Goal: Complete application form

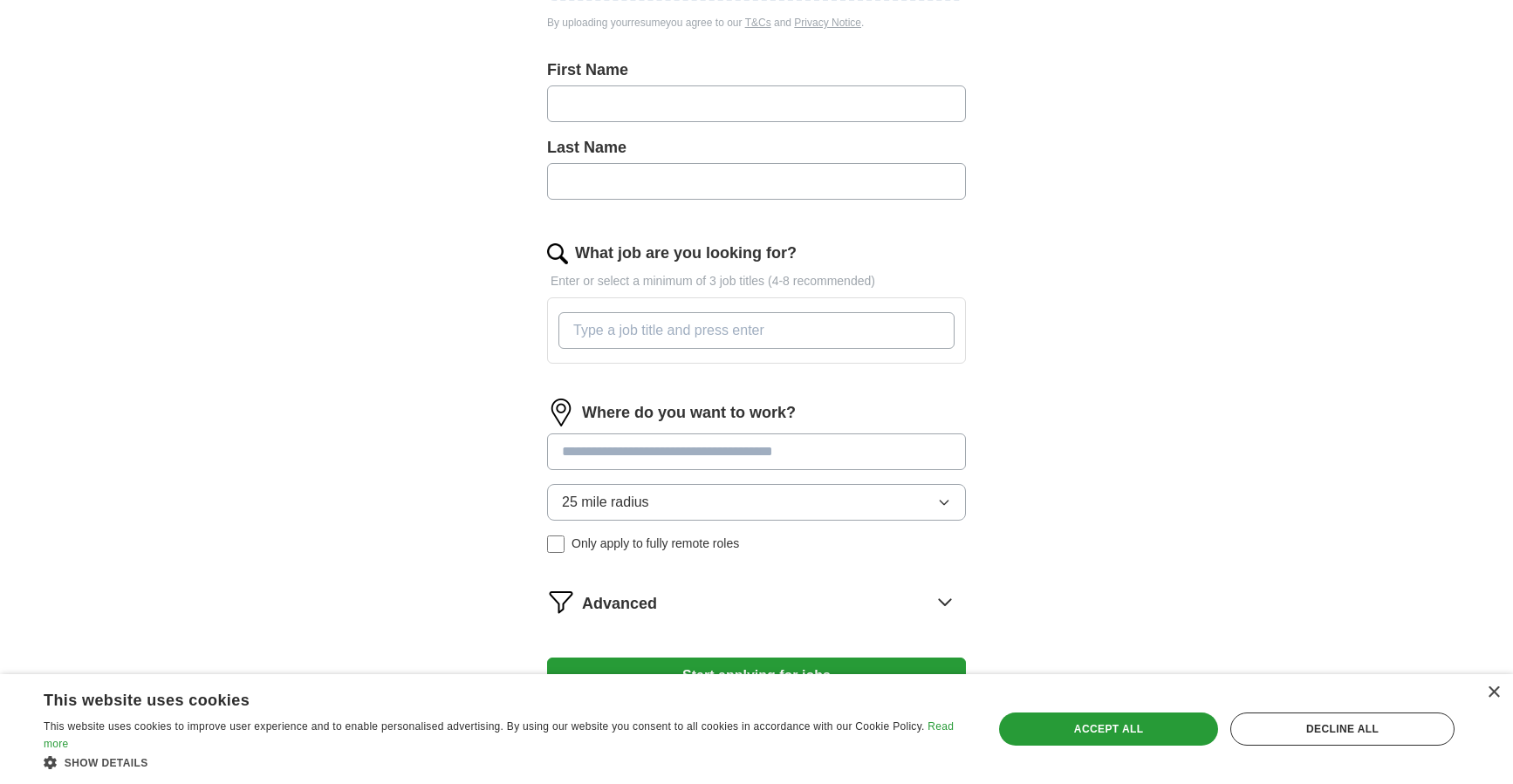
scroll to position [436, 0]
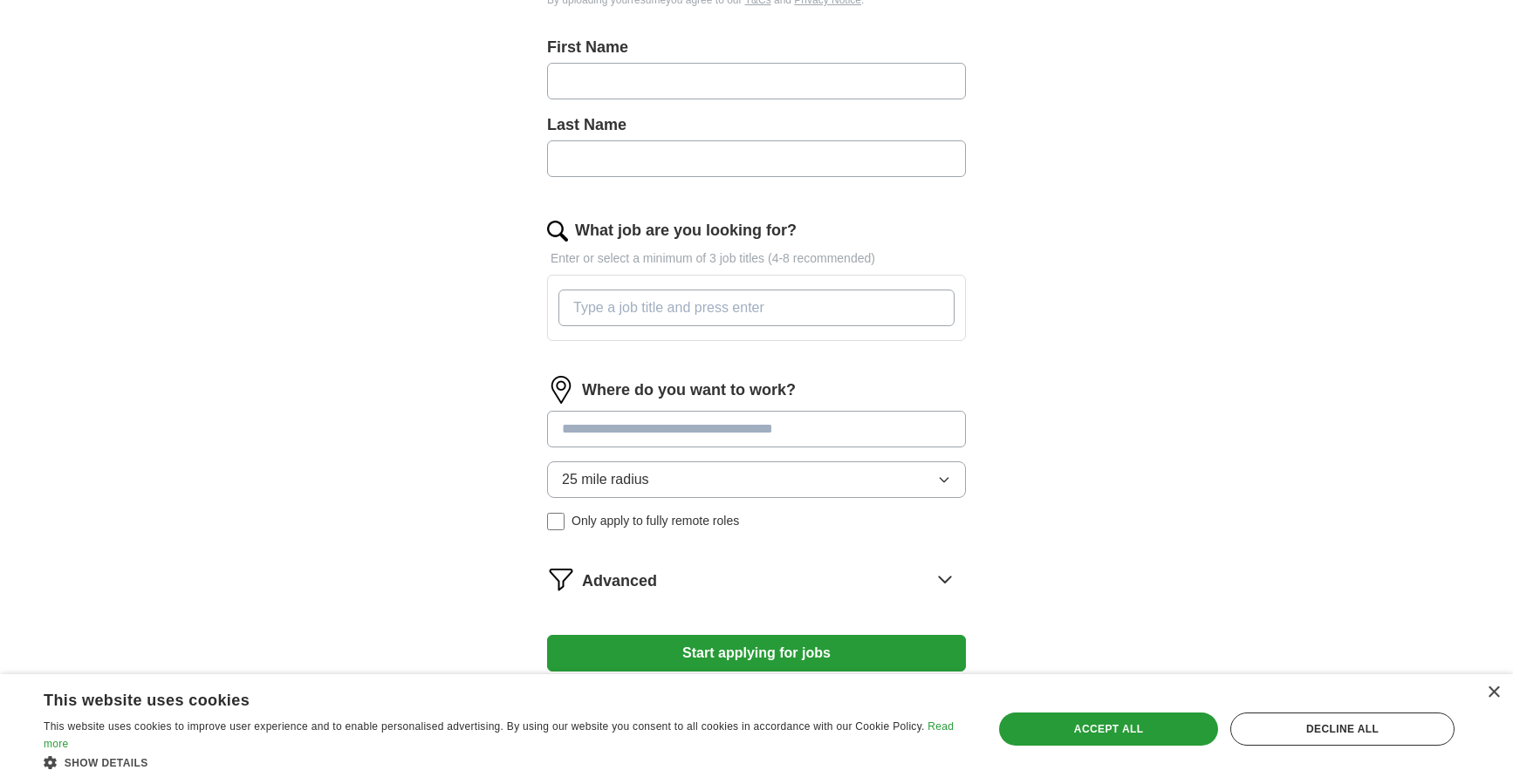
click at [774, 310] on input "What job are you looking for?" at bounding box center [756, 308] width 396 height 36
click at [701, 431] on div "Where do you want to work? 25 mile radius Only apply to fully remote roles" at bounding box center [756, 460] width 419 height 169
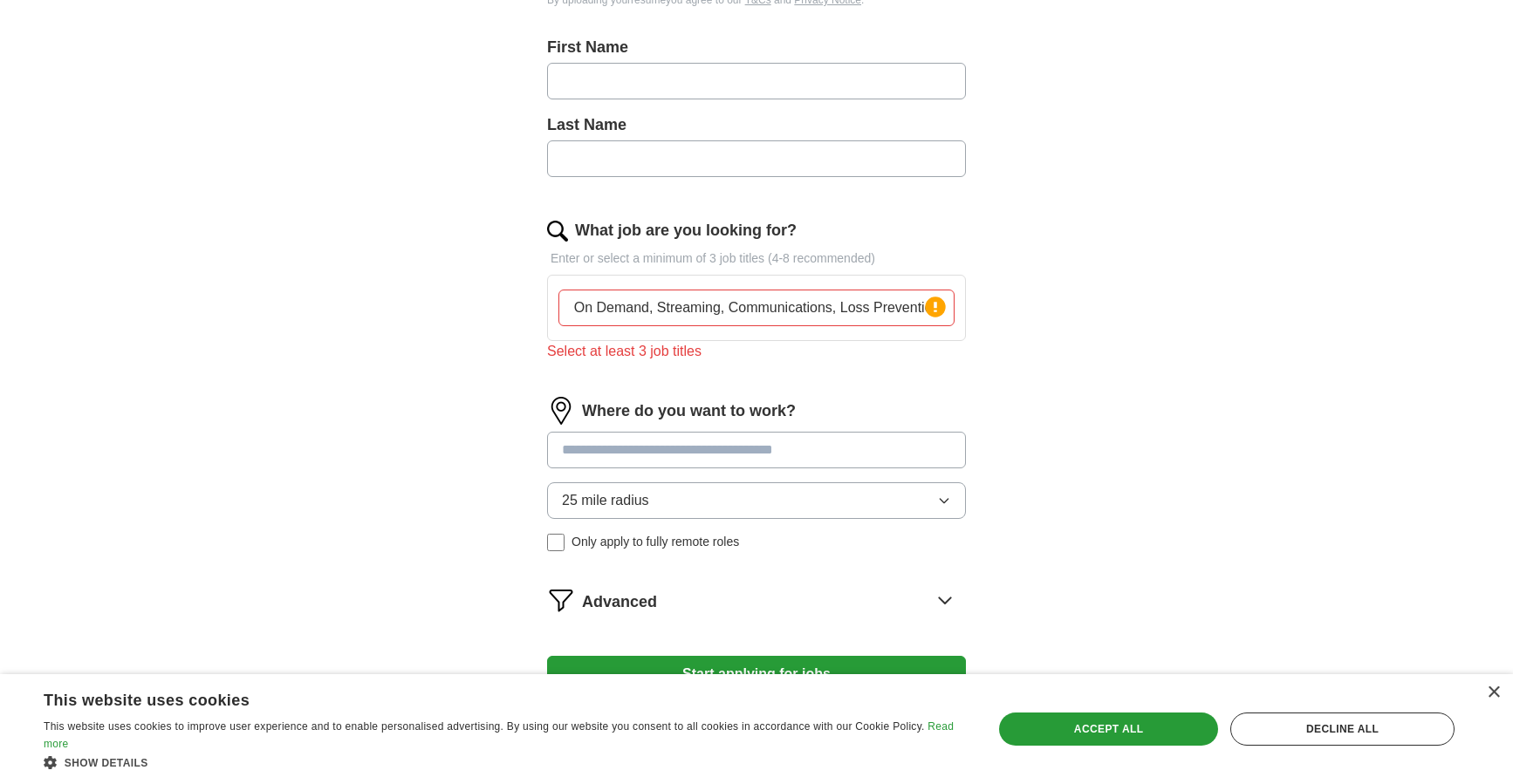
scroll to position [0, 0]
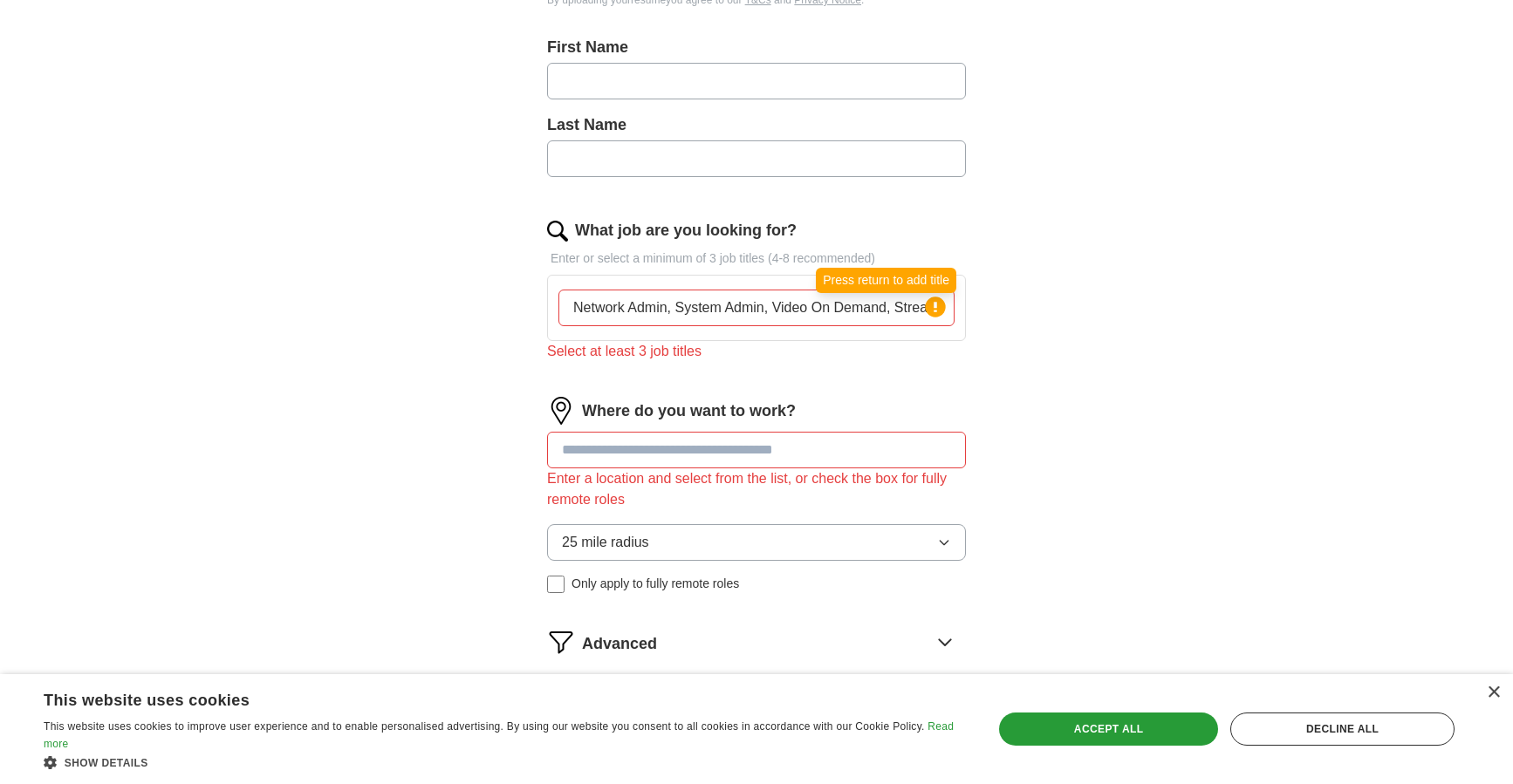
click at [930, 306] on circle at bounding box center [935, 306] width 20 height 20
click at [665, 305] on input "Network Admin, System Admin, Video On Demand, Streaming, Communications, Loss P…" at bounding box center [756, 308] width 396 height 36
drag, startPoint x: 563, startPoint y: 305, endPoint x: 1271, endPoint y: 301, distance: 708.0
click at [1267, 302] on div "ApplyIQ Let ApplyIQ do the hard work of searching and applying for jobs. Just t…" at bounding box center [756, 198] width 1117 height 1165
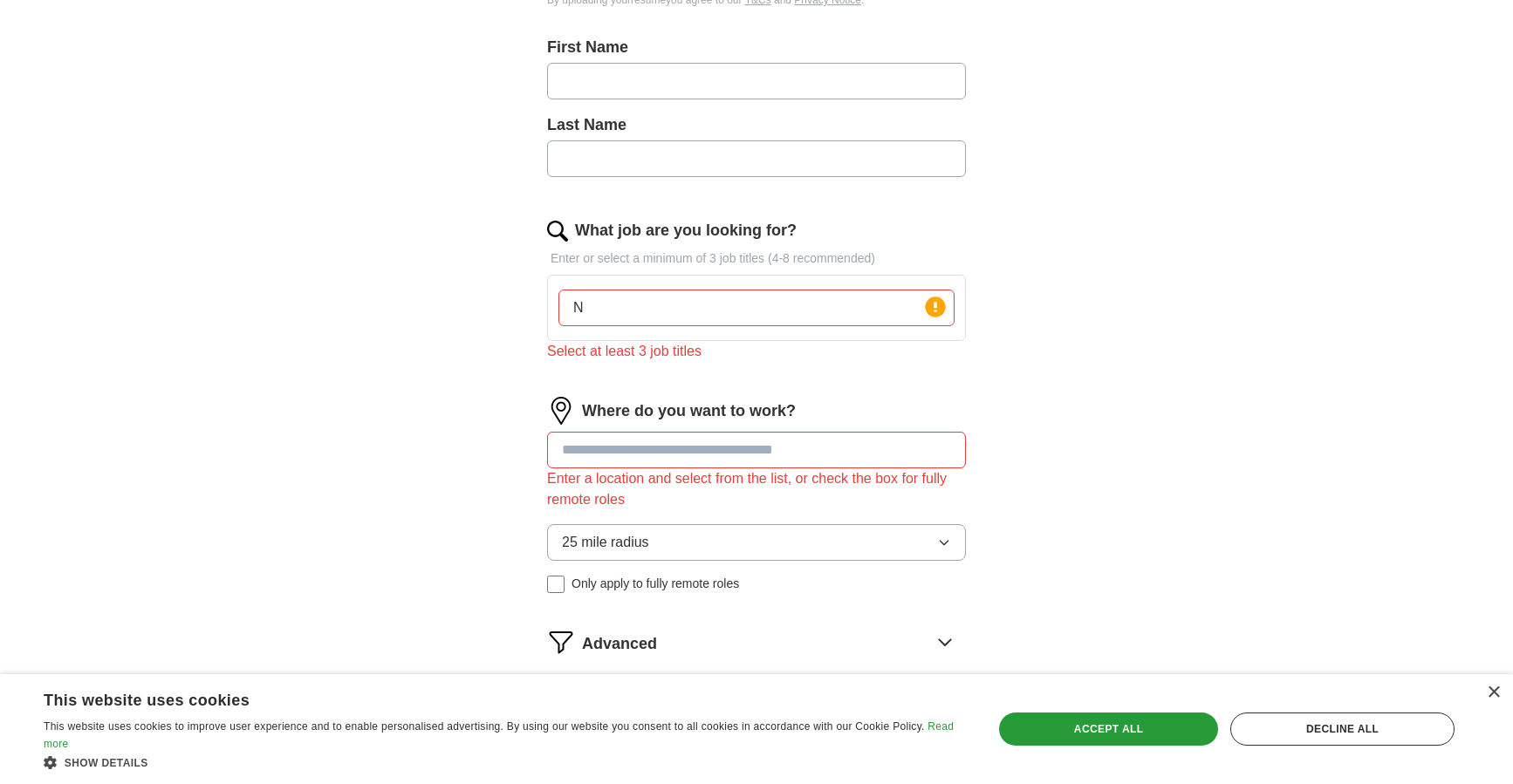
scroll to position [0, 0]
click at [1093, 327] on div "ApplyIQ Let ApplyIQ do the hard work of searching and applying for jobs. Just t…" at bounding box center [756, 198] width 1117 height 1165
click at [875, 302] on input "Network Admin / System Admin / Video On Demand" at bounding box center [756, 308] width 396 height 36
click at [939, 306] on circle at bounding box center [935, 306] width 20 height 20
click at [875, 309] on input "Network Admin / System Admin / Video On Demand" at bounding box center [756, 308] width 396 height 36
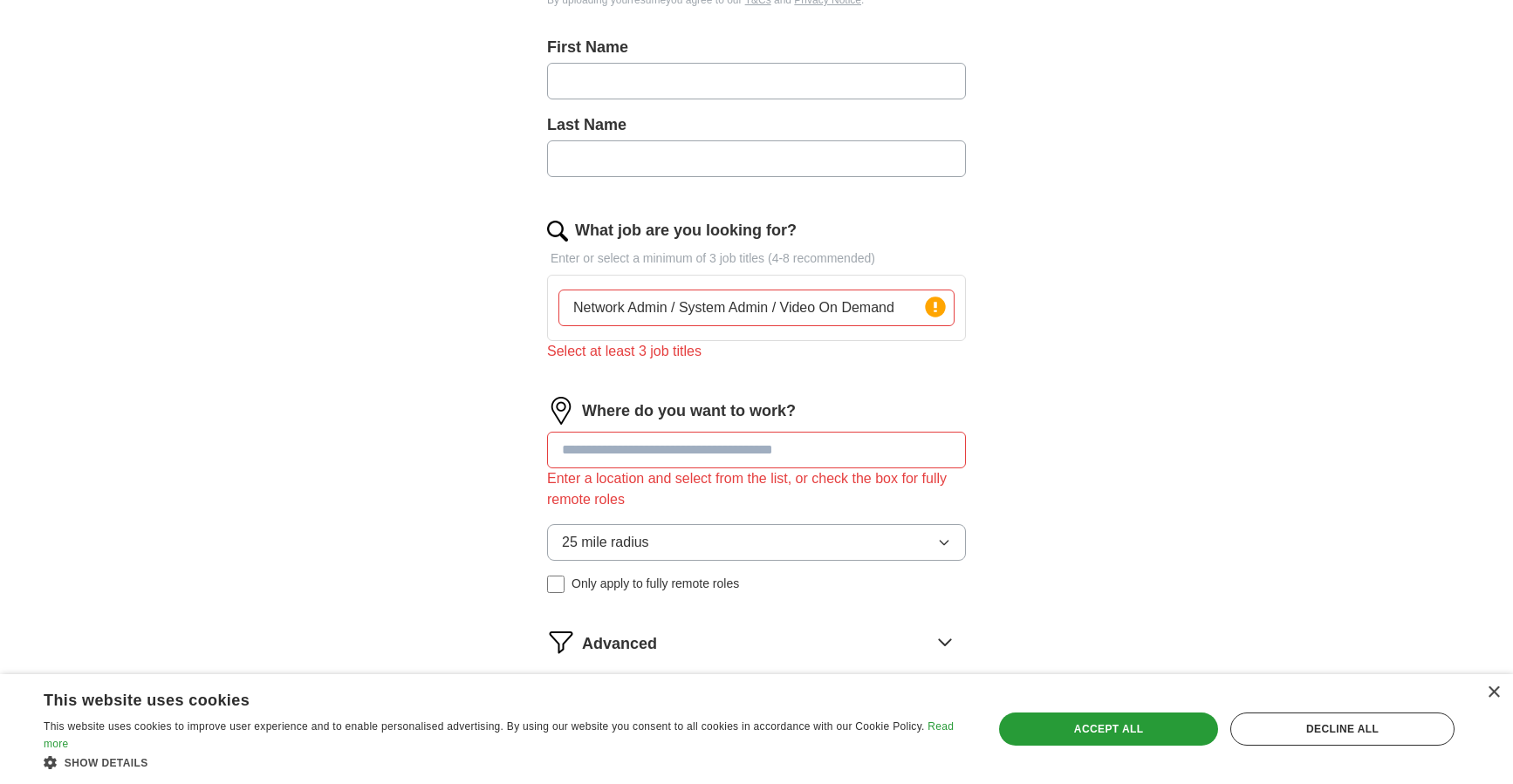
click at [637, 347] on div "Select at least 3 job titles" at bounding box center [756, 352] width 419 height 21
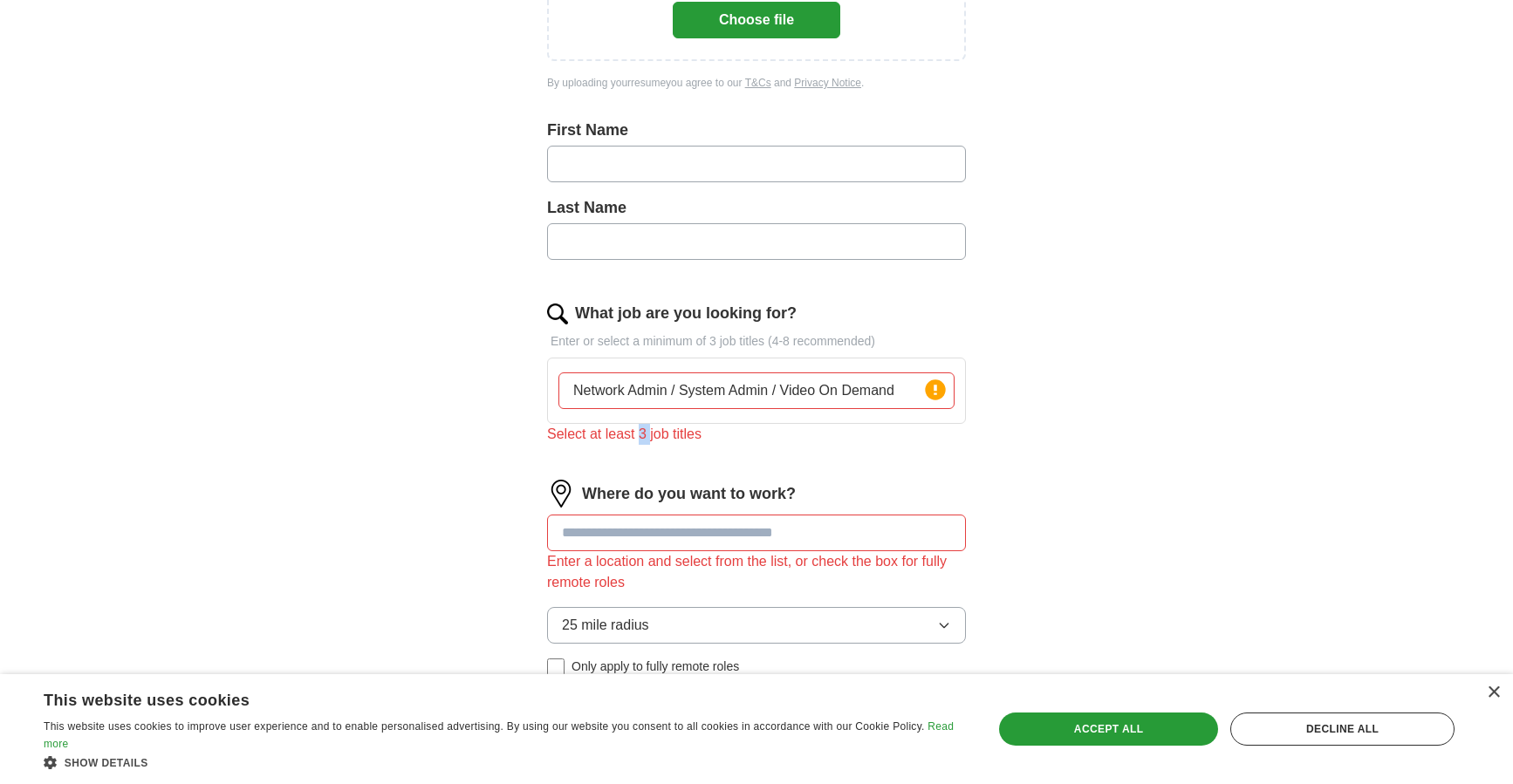
scroll to position [348, 0]
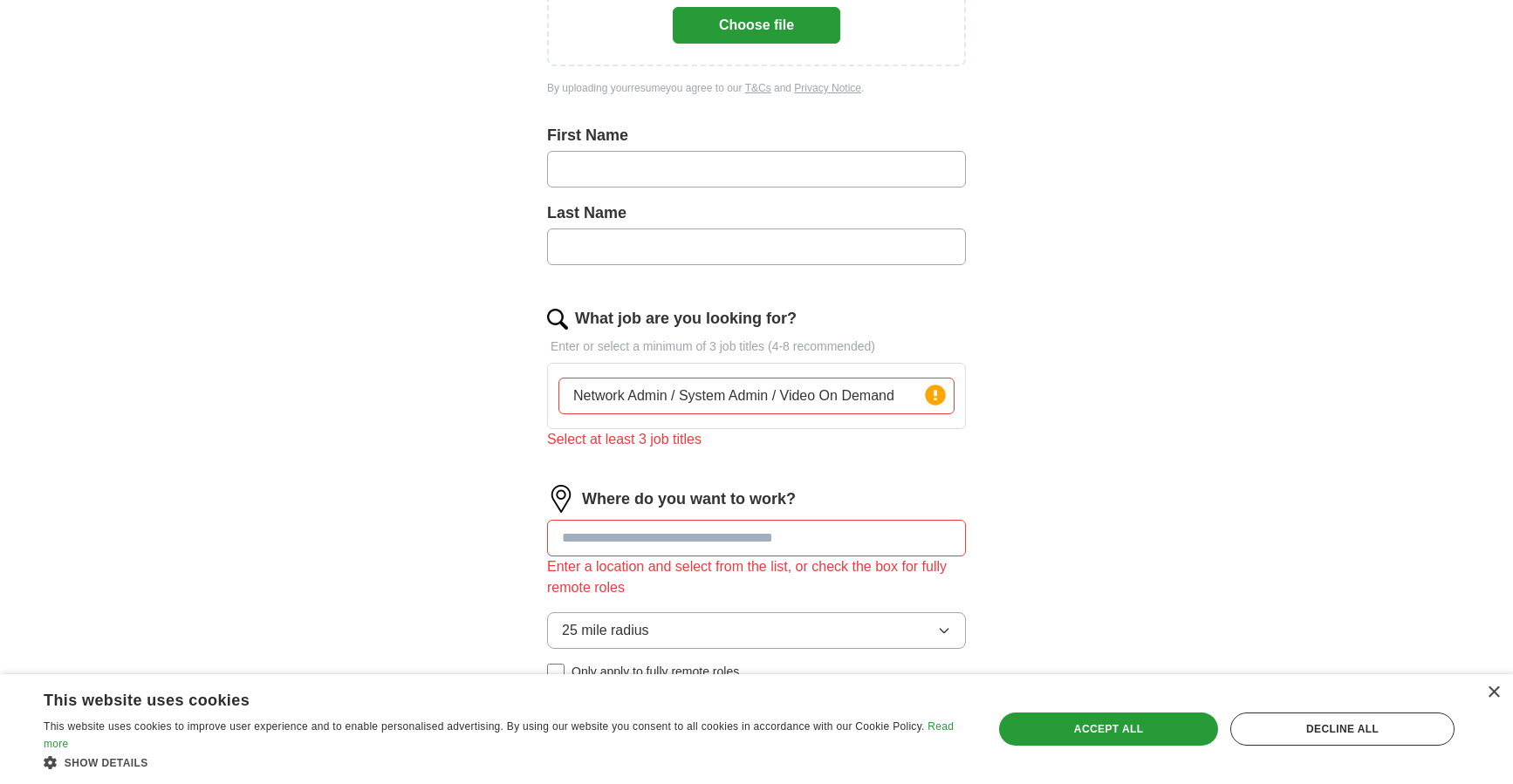
drag, startPoint x: 908, startPoint y: 400, endPoint x: 479, endPoint y: 367, distance: 430.3
click at [481, 367] on div "Let ApplyIQ do the hard work of searching and applying for jobs. Just tell us w…" at bounding box center [756, 336] width 558 height 1067
type input "S"
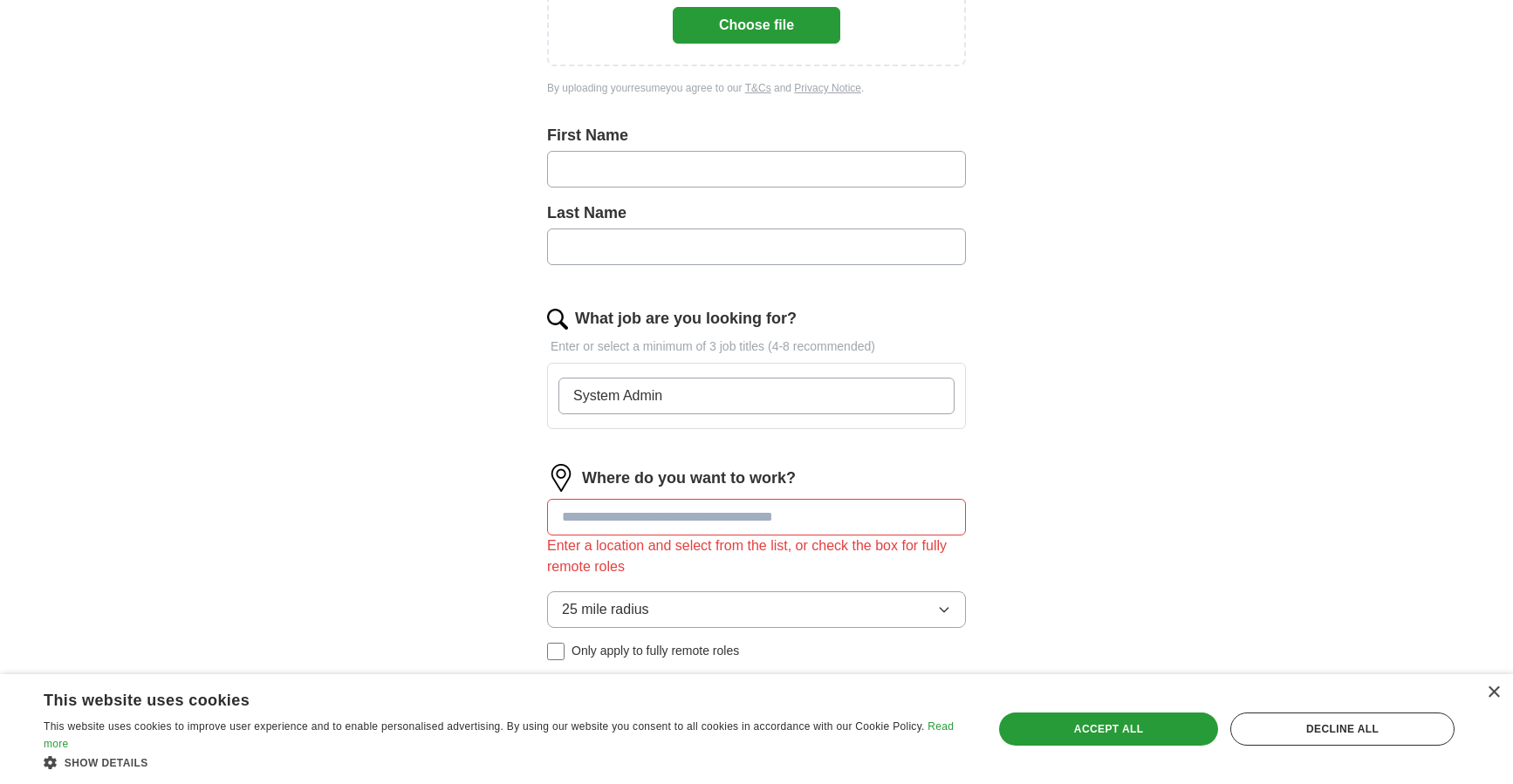
click at [1121, 418] on div "ApplyIQ Let ApplyIQ do the hard work of searching and applying for jobs. Just t…" at bounding box center [756, 277] width 1117 height 1144
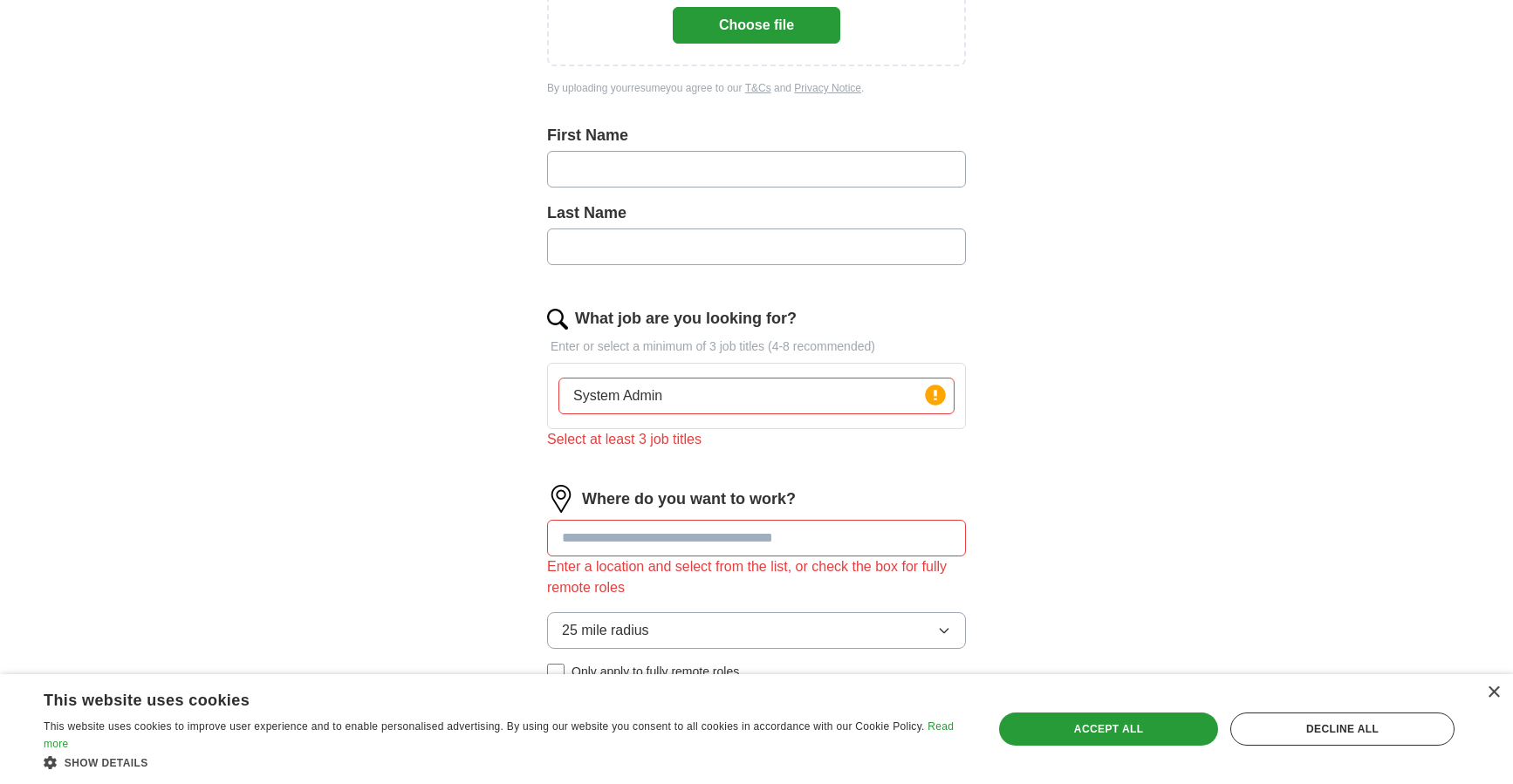
click at [846, 403] on input "System Admin" at bounding box center [756, 396] width 396 height 36
type input "System Admin, Network Admin, Video On Demand, Streaming and Loss Prevention"
click at [1017, 441] on div "Let ApplyIQ do the hard work of searching and applying for jobs. Just tell us w…" at bounding box center [756, 336] width 558 height 1067
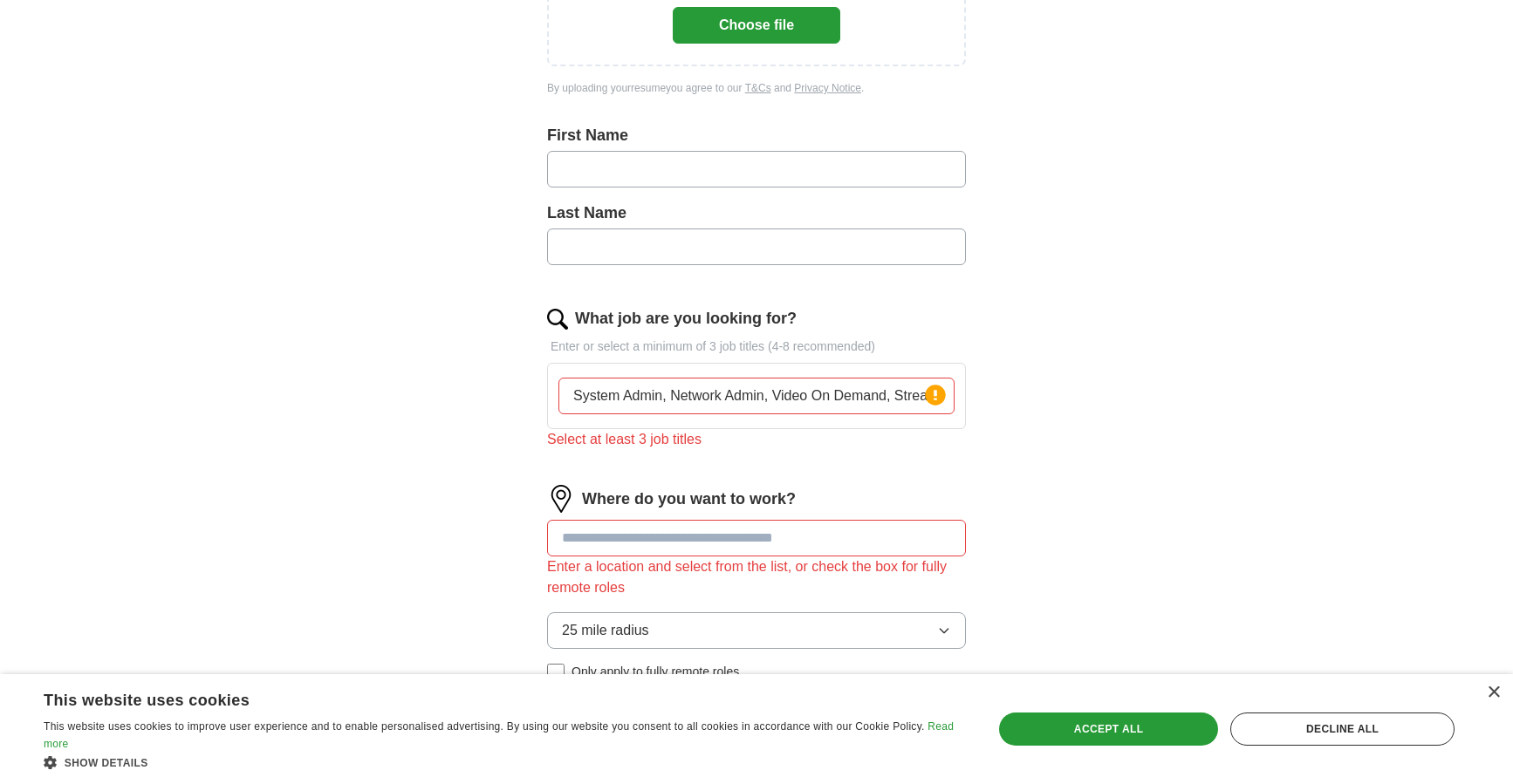
click at [707, 542] on input at bounding box center [756, 538] width 419 height 36
type input "*"
type input "******"
click at [1171, 500] on div "ApplyIQ Let ApplyIQ do the hard work of searching and applying for jobs. Just t…" at bounding box center [756, 287] width 1117 height 1165
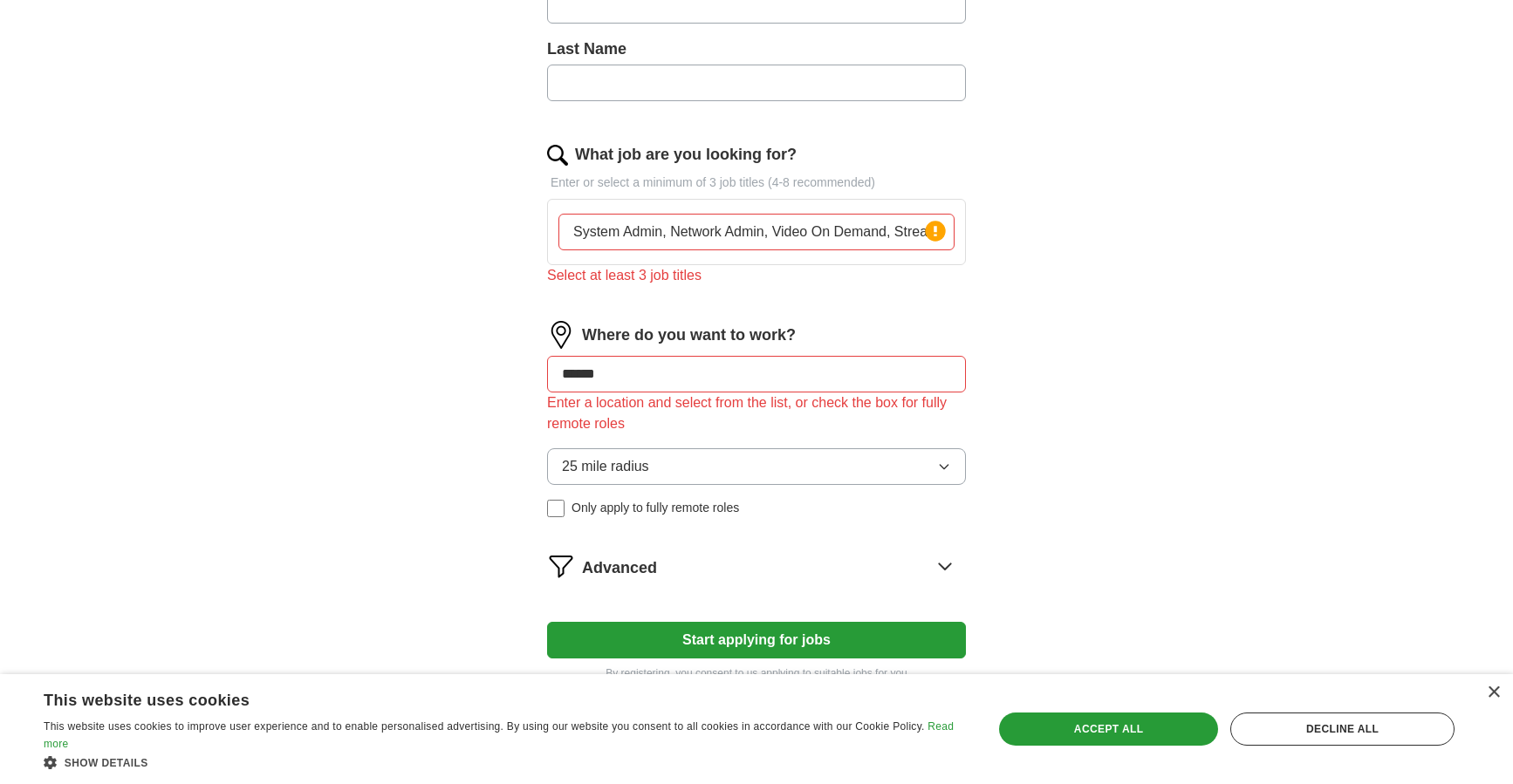
scroll to position [523, 0]
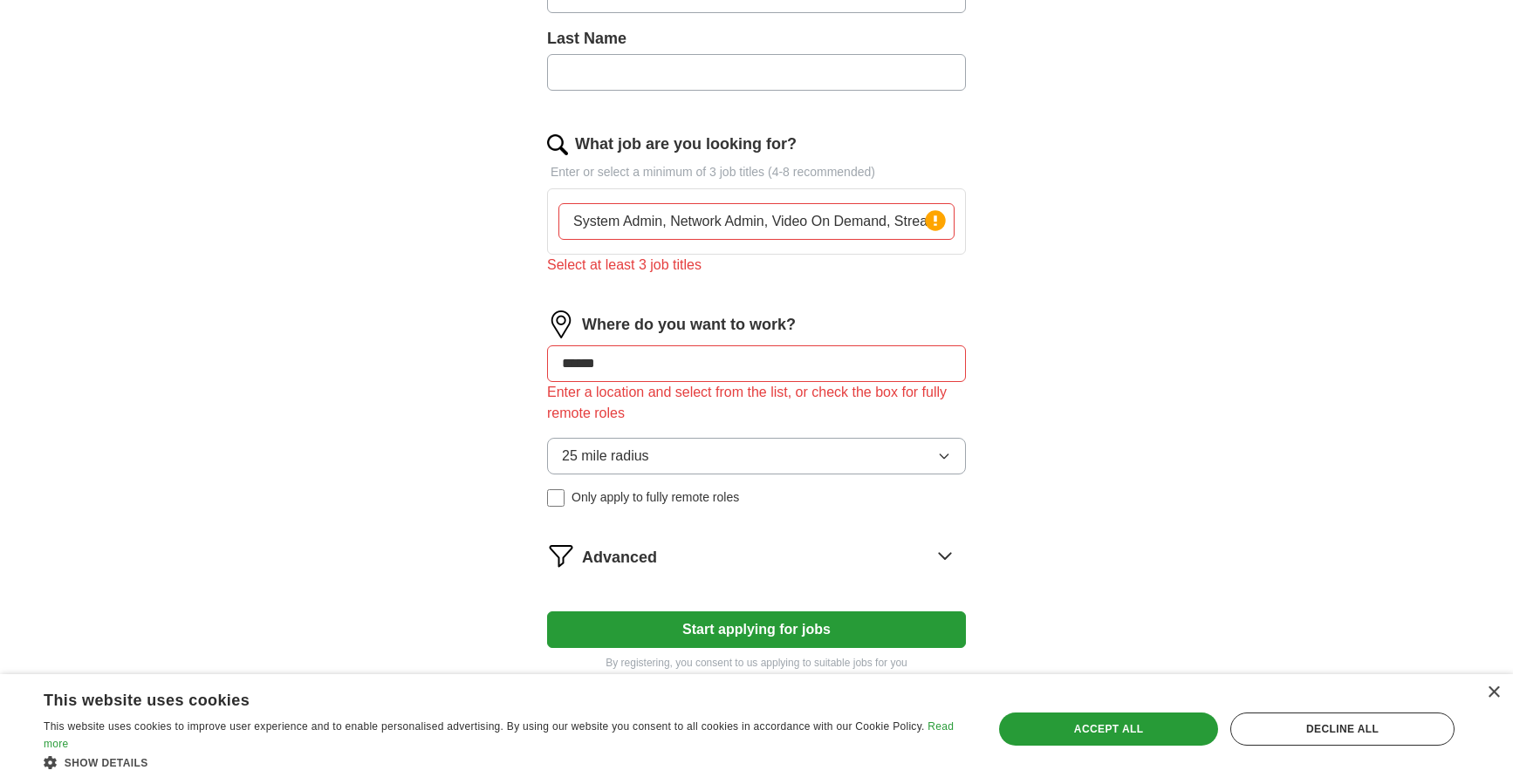
click at [633, 464] on span "25 mile radius" at bounding box center [605, 456] width 87 height 21
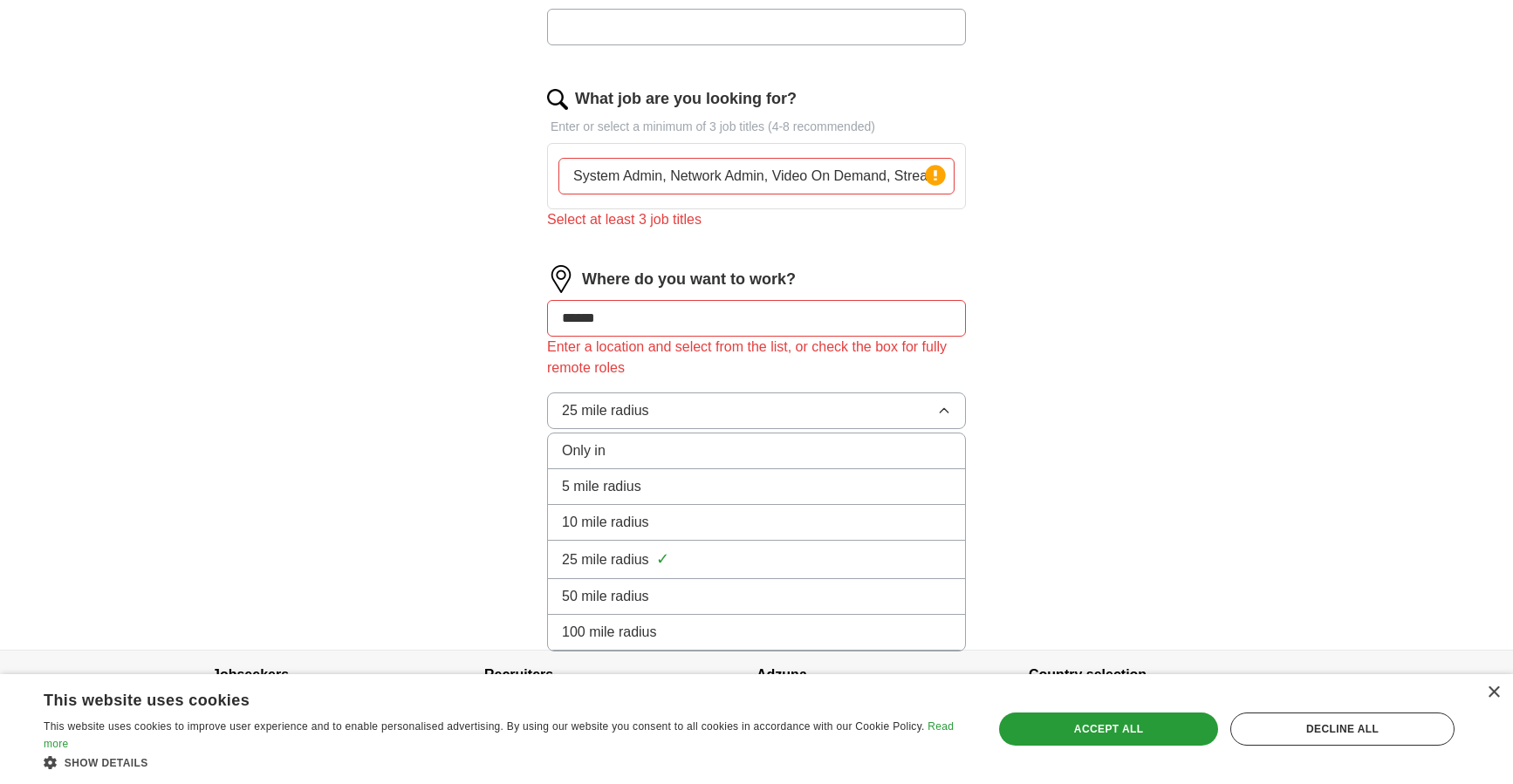
scroll to position [609, 0]
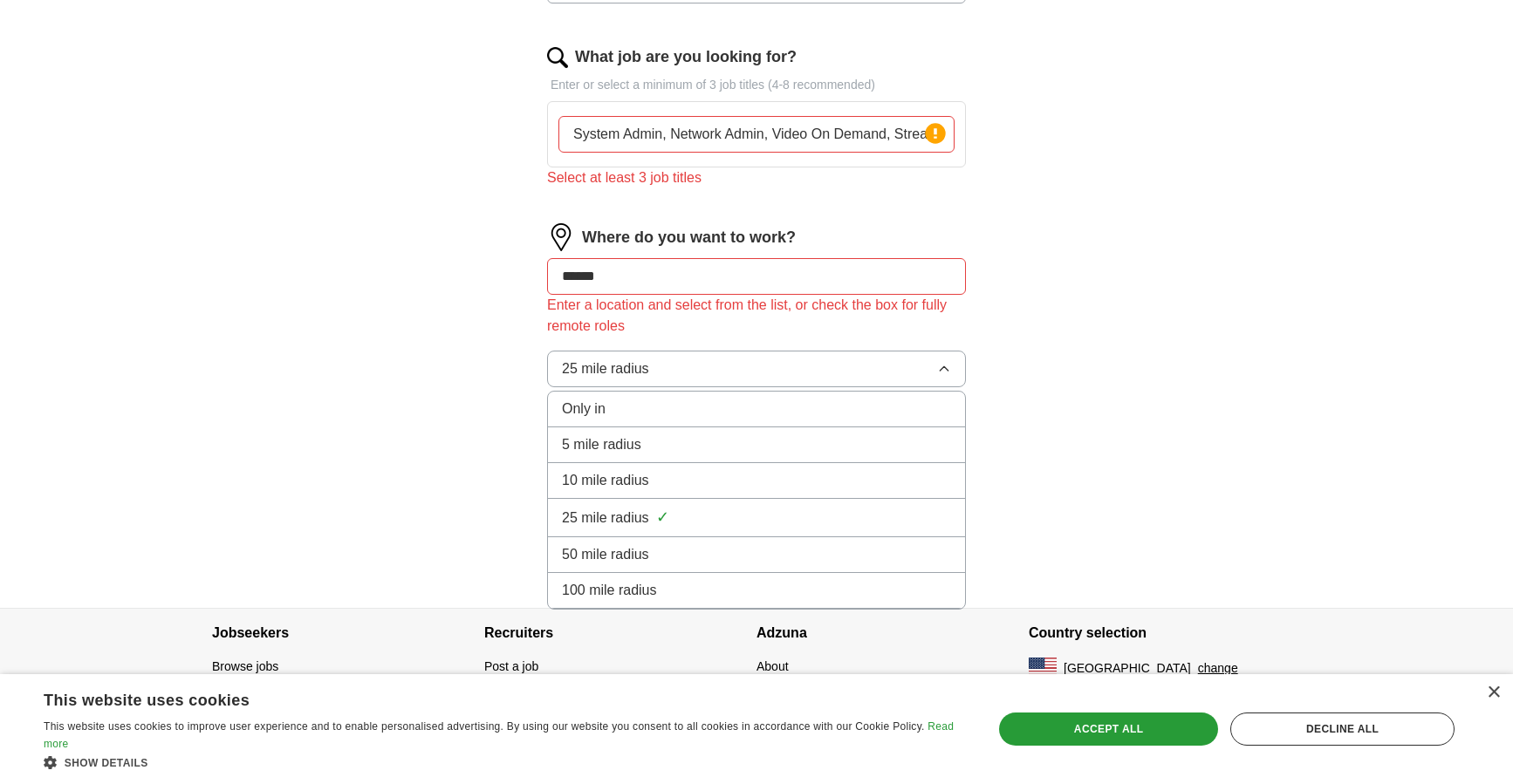
click at [670, 411] on div "Only in" at bounding box center [756, 409] width 389 height 21
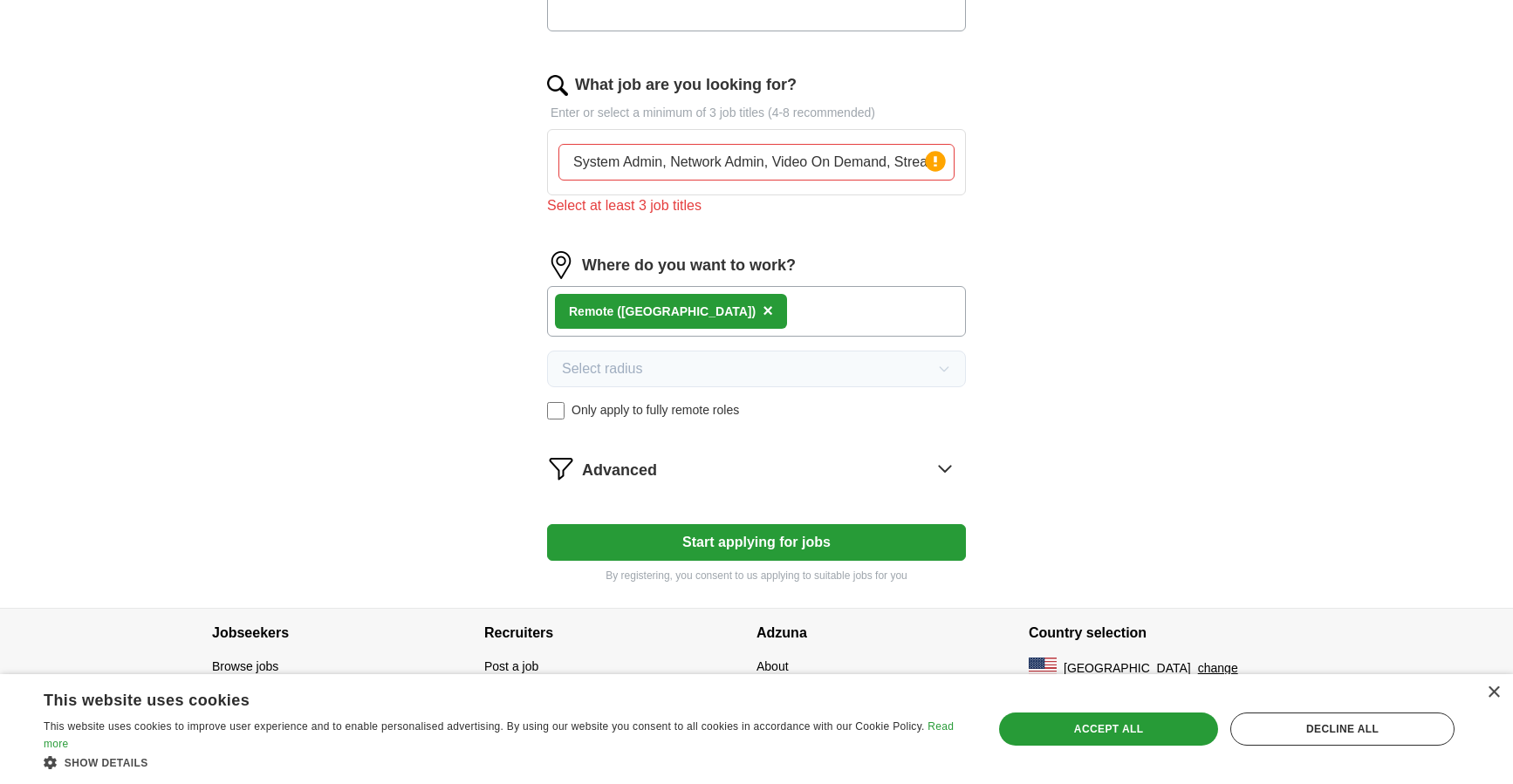
scroll to position [495, 0]
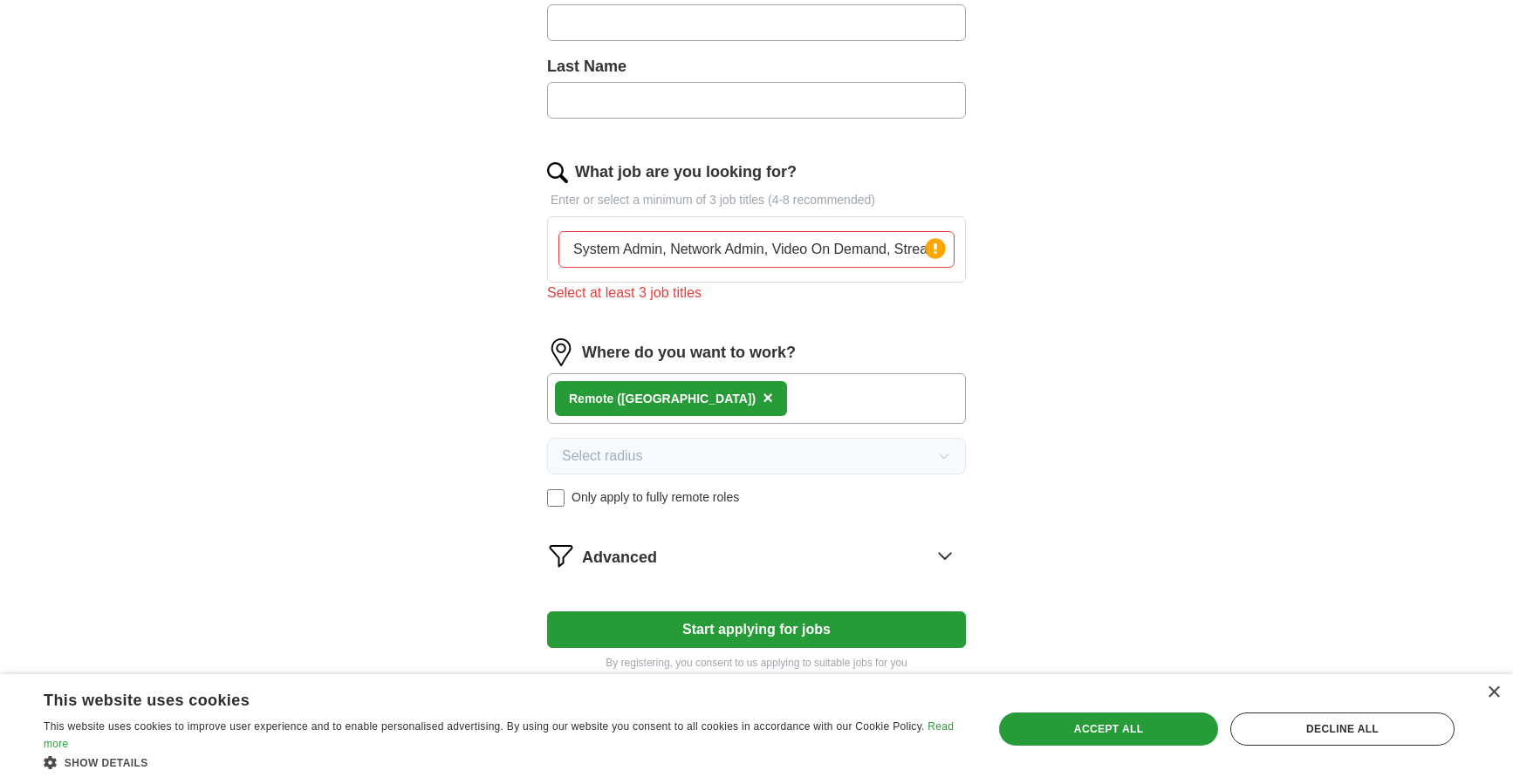
click at [801, 252] on input "System Admin, Network Admin, Video On Demand, Streaming and Loss Prevention" at bounding box center [756, 249] width 396 height 36
click at [1105, 469] on div "ApplyIQ Let ApplyIQ do the hard work of searching and applying for jobs. Just t…" at bounding box center [756, 127] width 1117 height 1137
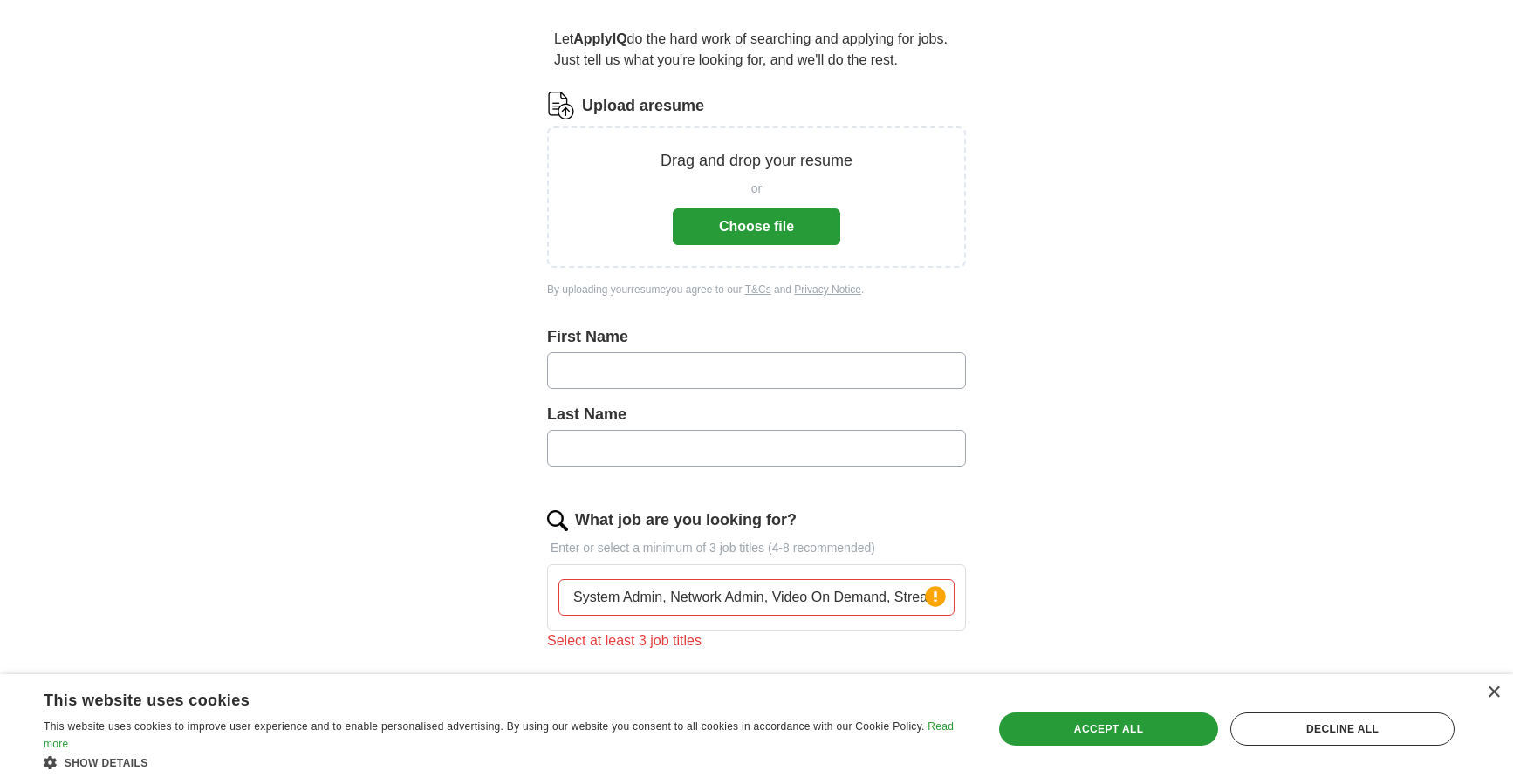
scroll to position [146, 0]
click at [642, 378] on input "text" at bounding box center [756, 371] width 419 height 36
type input "*****"
type input "*******"
click at [1071, 412] on div "ApplyIQ Let ApplyIQ do the hard work of searching and applying for jobs. Just t…" at bounding box center [756, 476] width 1117 height 1137
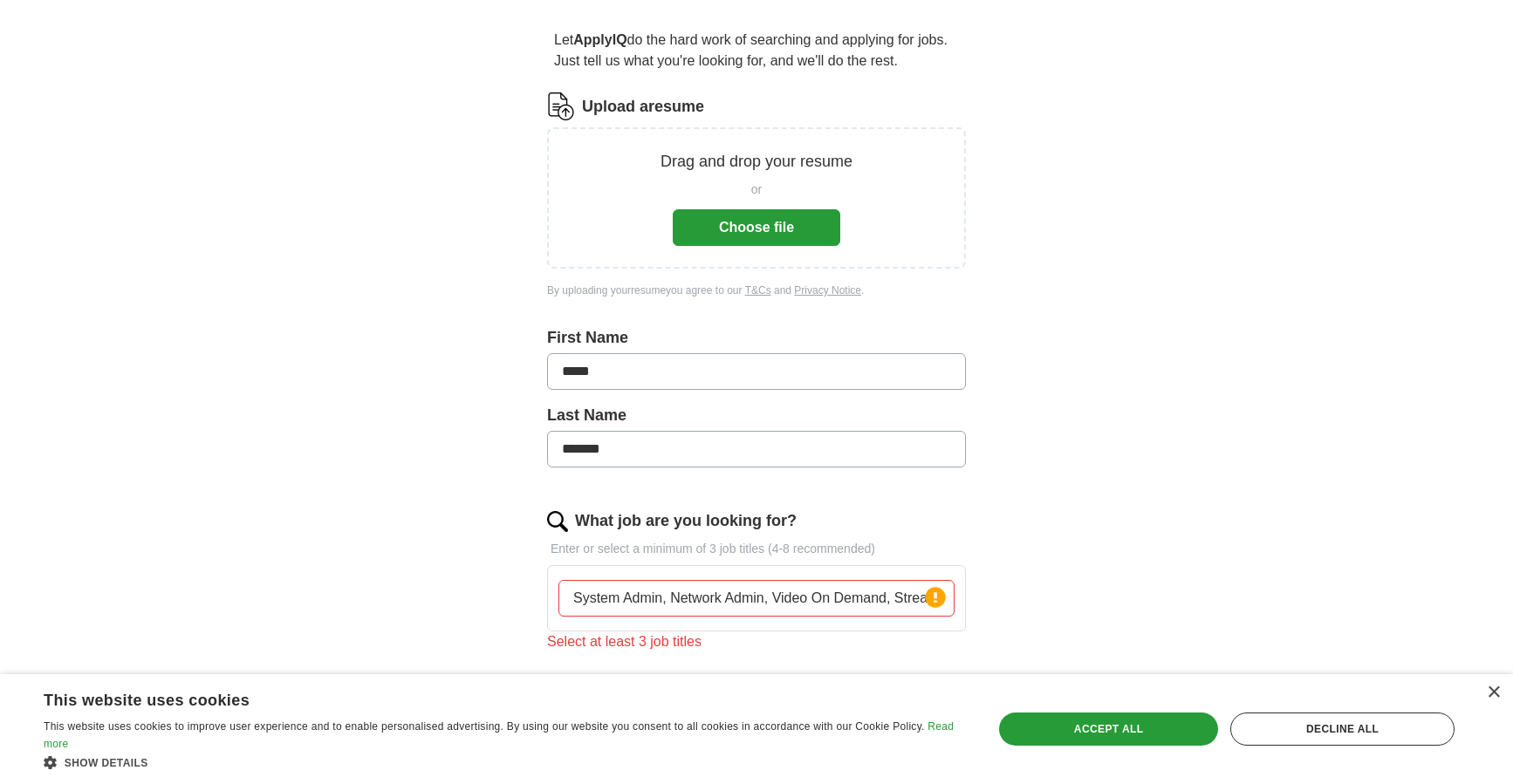
click at [773, 226] on button "Choose file" at bounding box center [756, 228] width 168 height 36
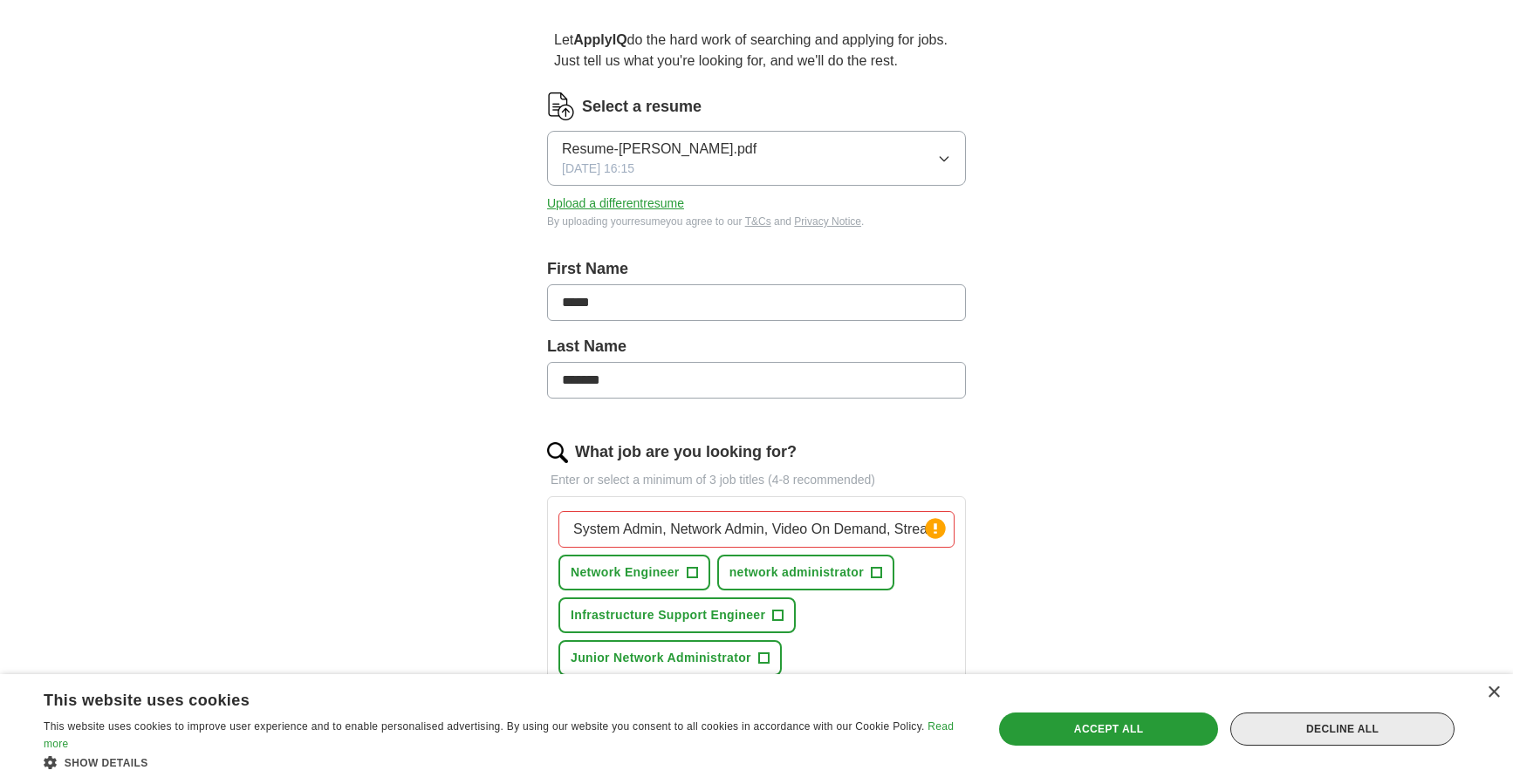
click at [1361, 730] on div "Decline all" at bounding box center [1342, 729] width 224 height 33
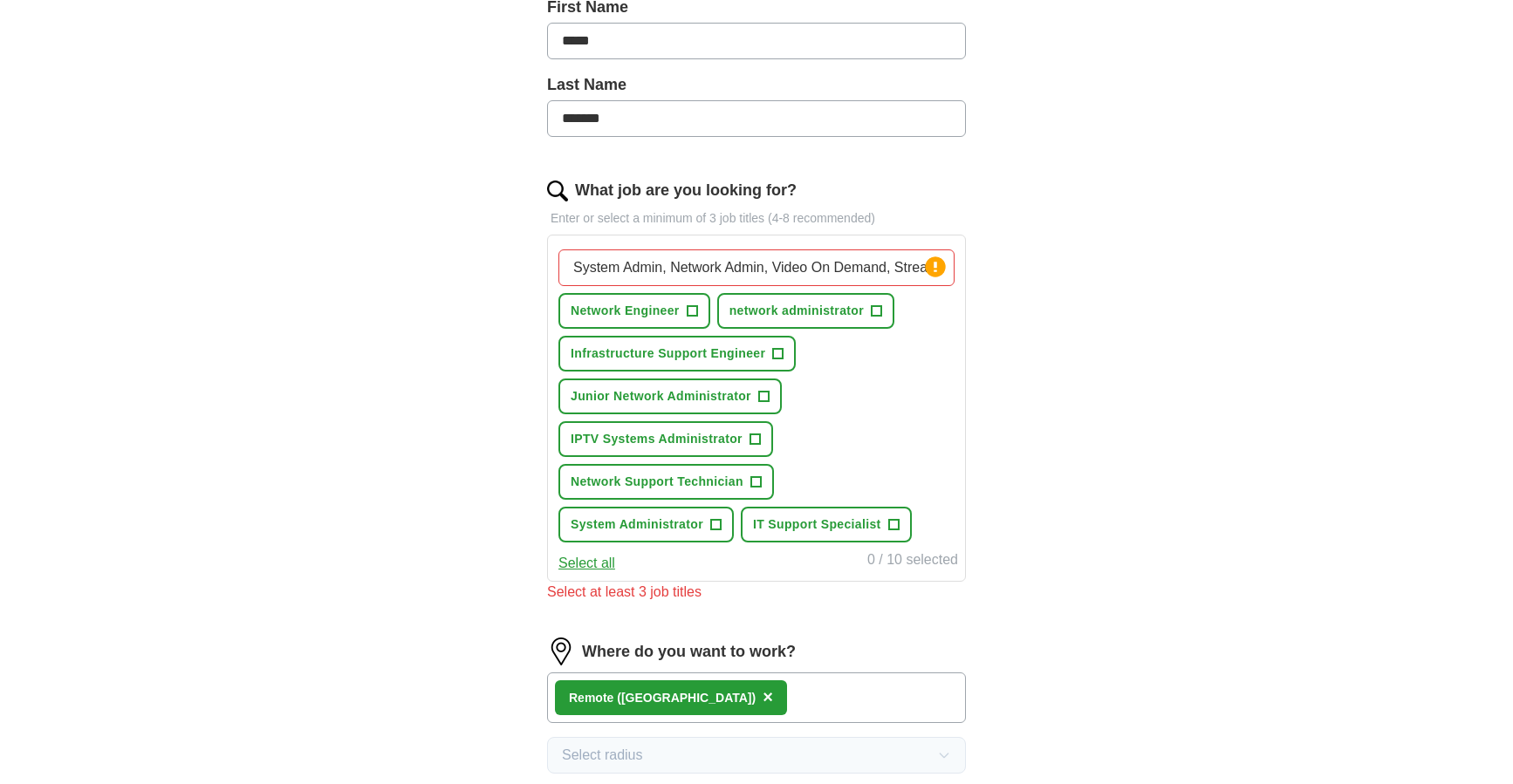
scroll to position [0, 154]
drag, startPoint x: 574, startPoint y: 264, endPoint x: 1428, endPoint y: 250, distance: 854.1
click at [1427, 250] on div "ApplyIQ Let ApplyIQ do the hard work of searching and applying for jobs. Just t…" at bounding box center [756, 320] width 1513 height 1349
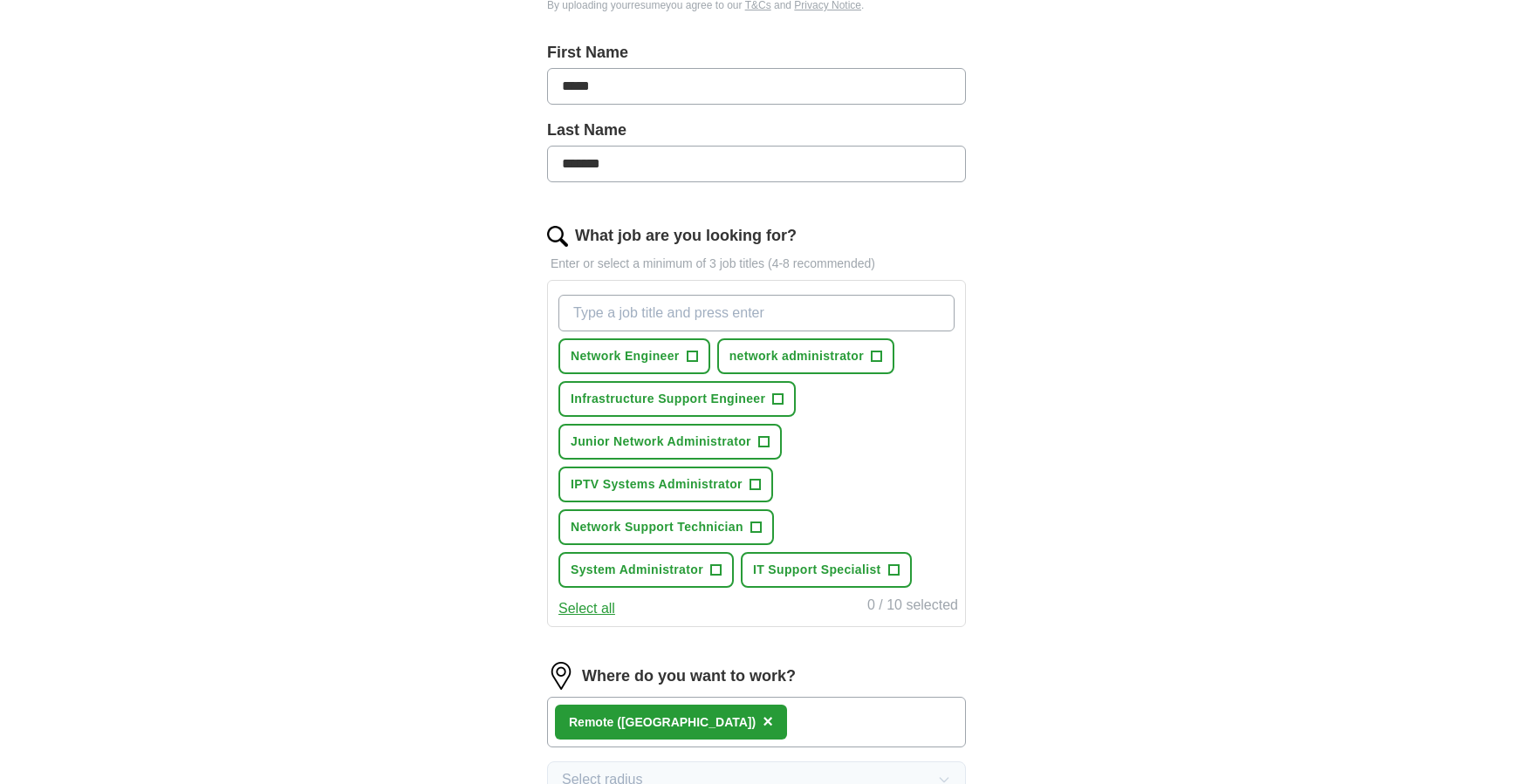
scroll to position [320, 0]
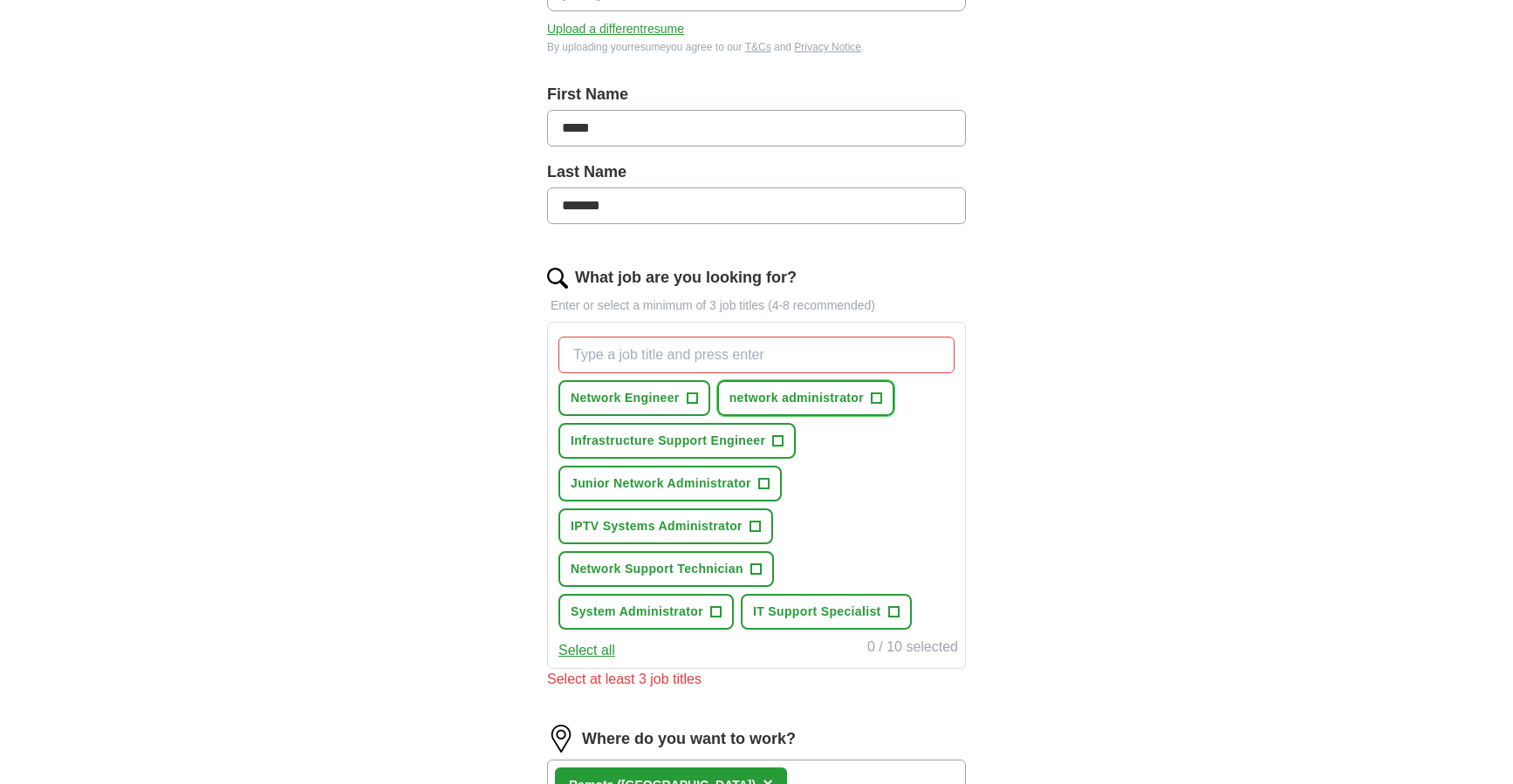
click at [786, 404] on span "network administrator" at bounding box center [797, 398] width 135 height 18
click at [645, 612] on span "System Administrator" at bounding box center [636, 611] width 133 height 18
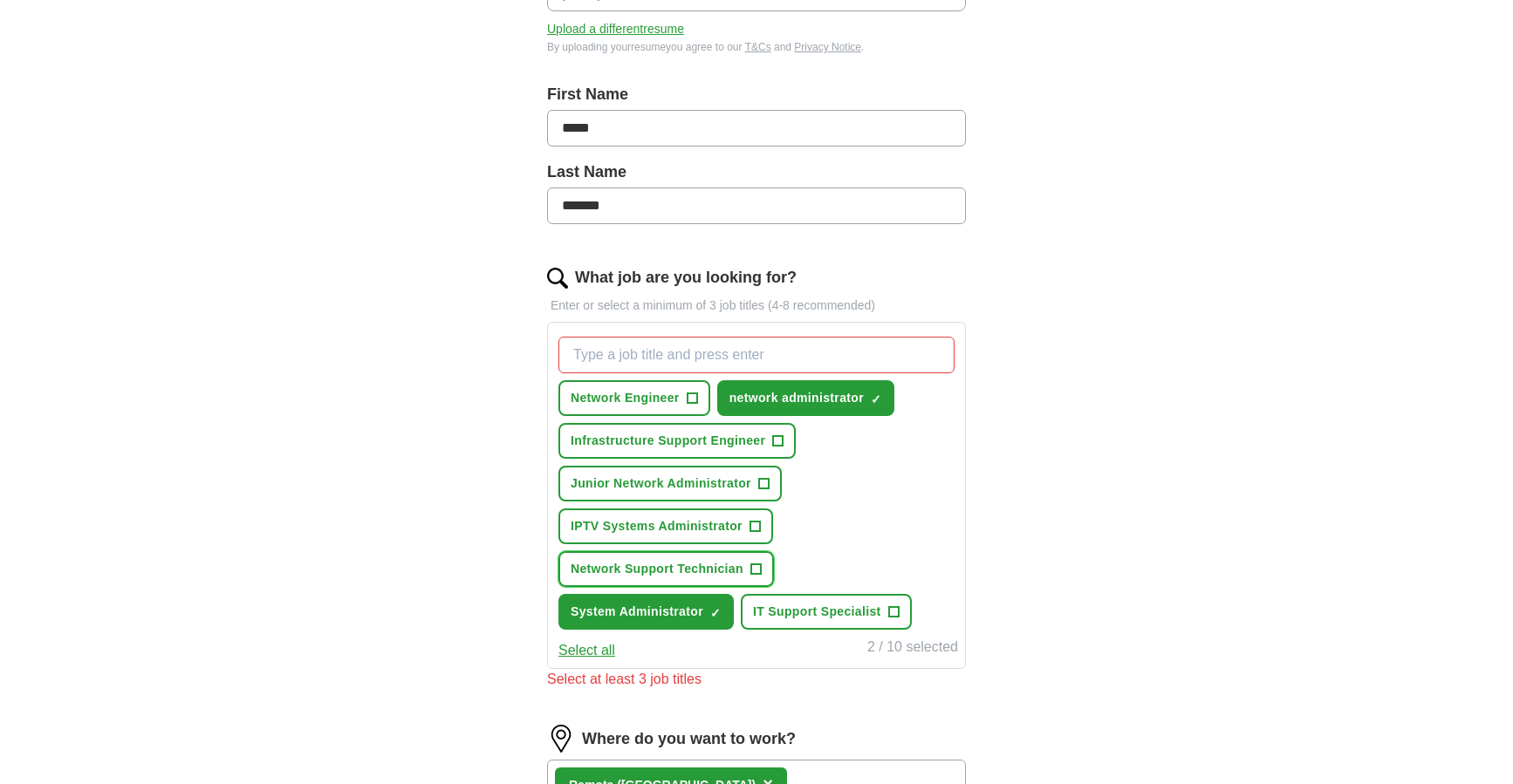
click at [650, 562] on span "Network Support Technician" at bounding box center [656, 568] width 173 height 18
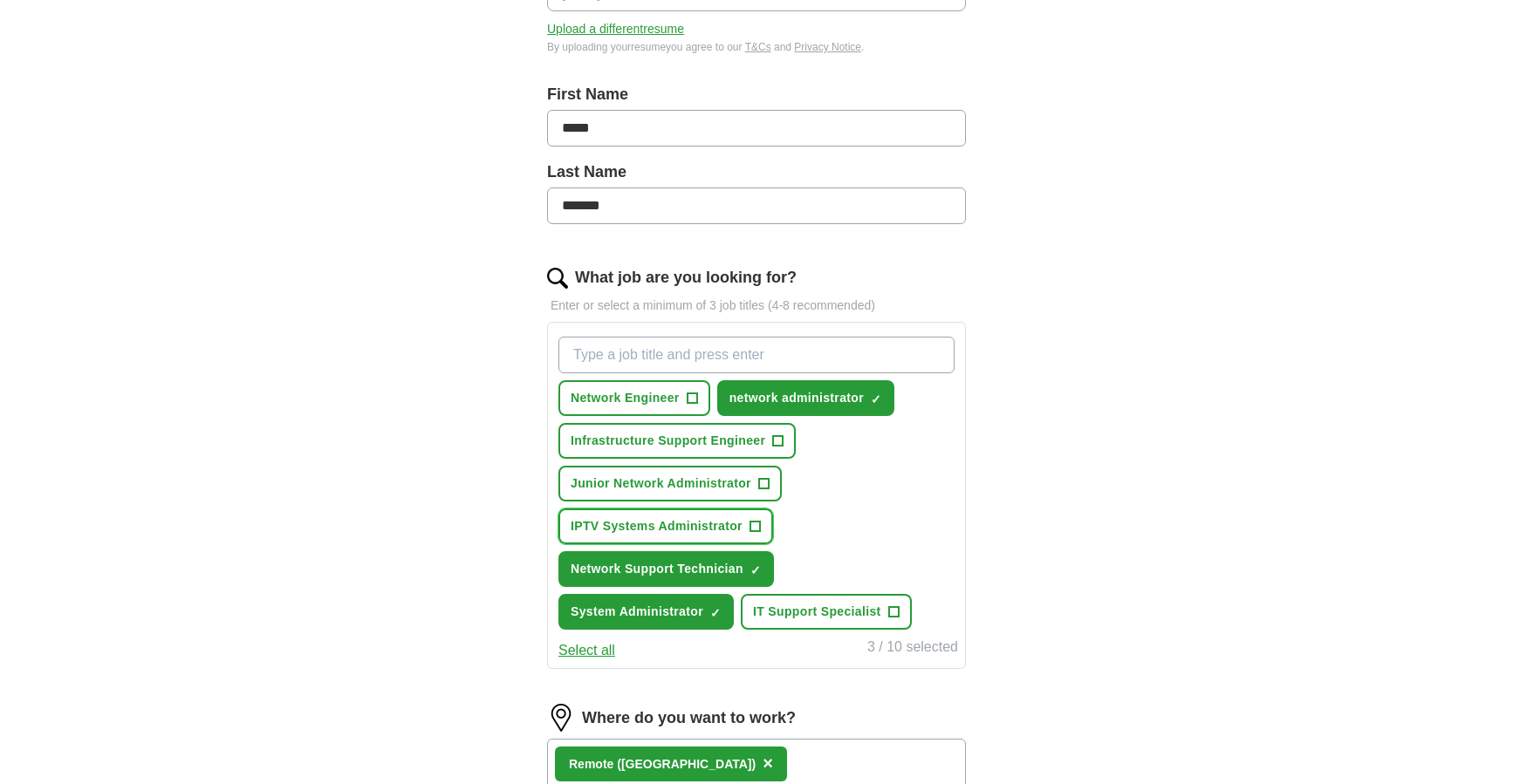
click at [672, 522] on span "IPTV Systems Administrator" at bounding box center [656, 526] width 172 height 18
click at [659, 483] on span "Junior Network Administrator" at bounding box center [660, 484] width 180 height 18
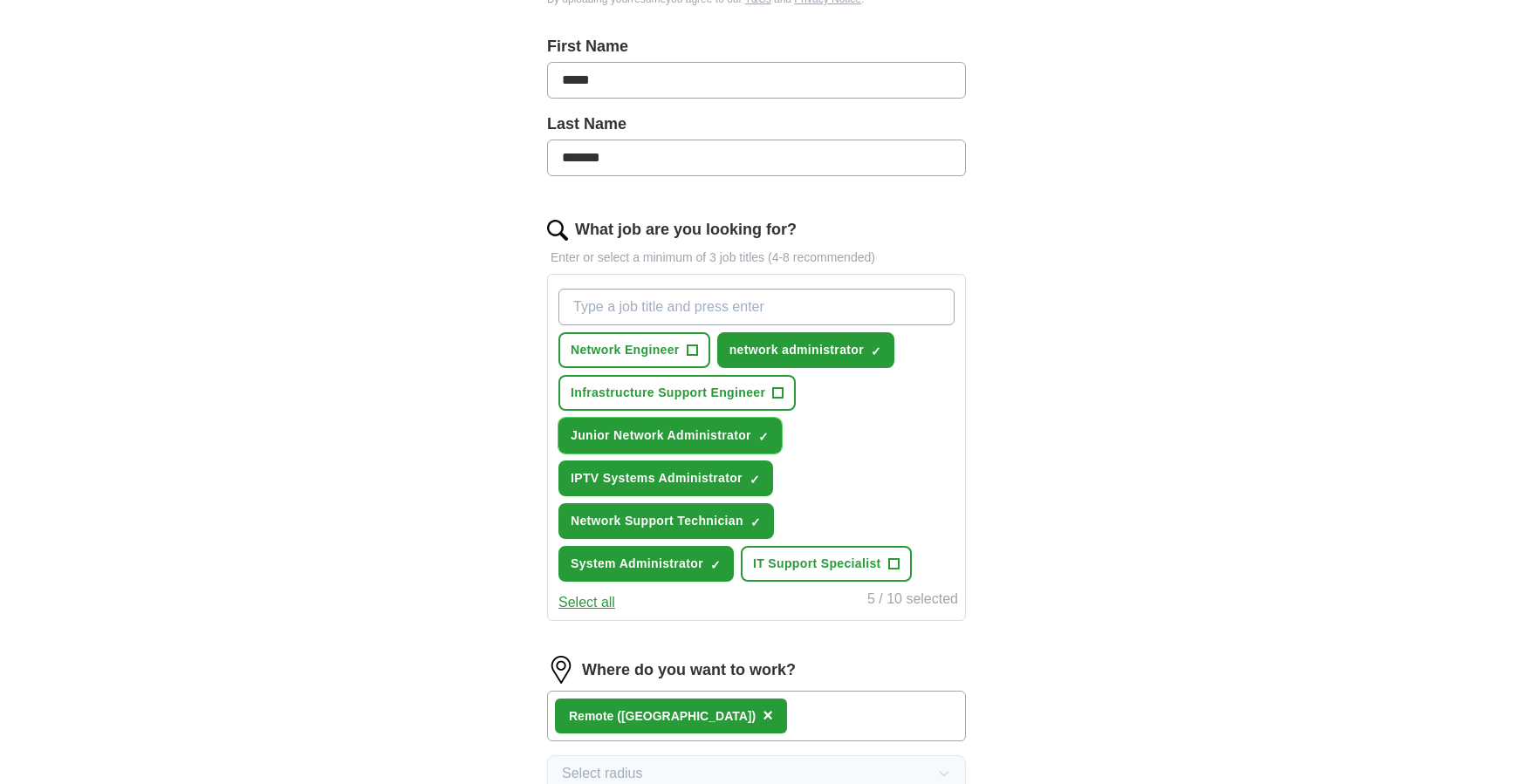
scroll to position [407, 0]
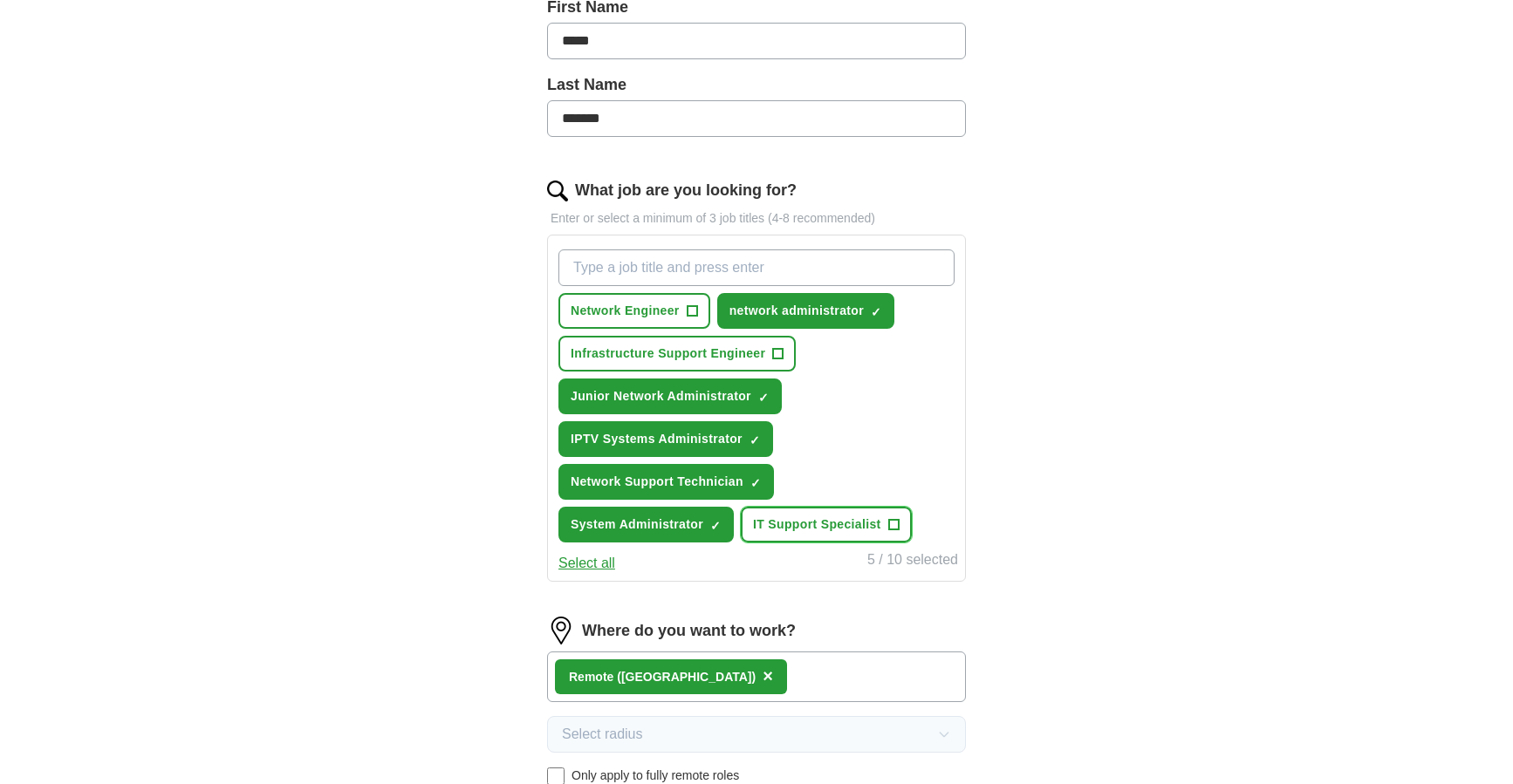
click at [786, 525] on span "IT Support Specialist" at bounding box center [817, 525] width 128 height 18
click at [783, 273] on input "What job are you looking for?" at bounding box center [756, 268] width 396 height 36
type input "Loss Prevention"
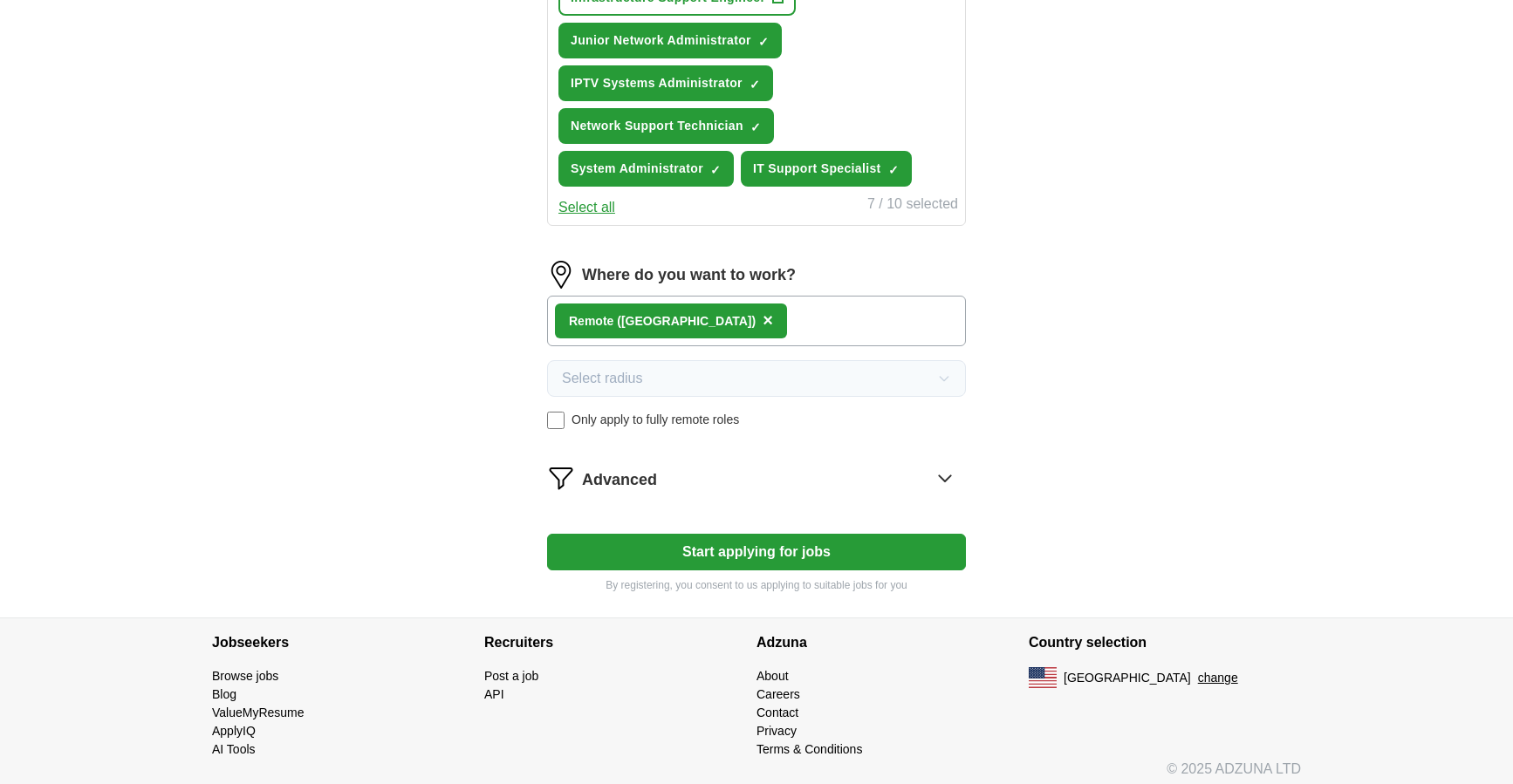
scroll to position [815, 0]
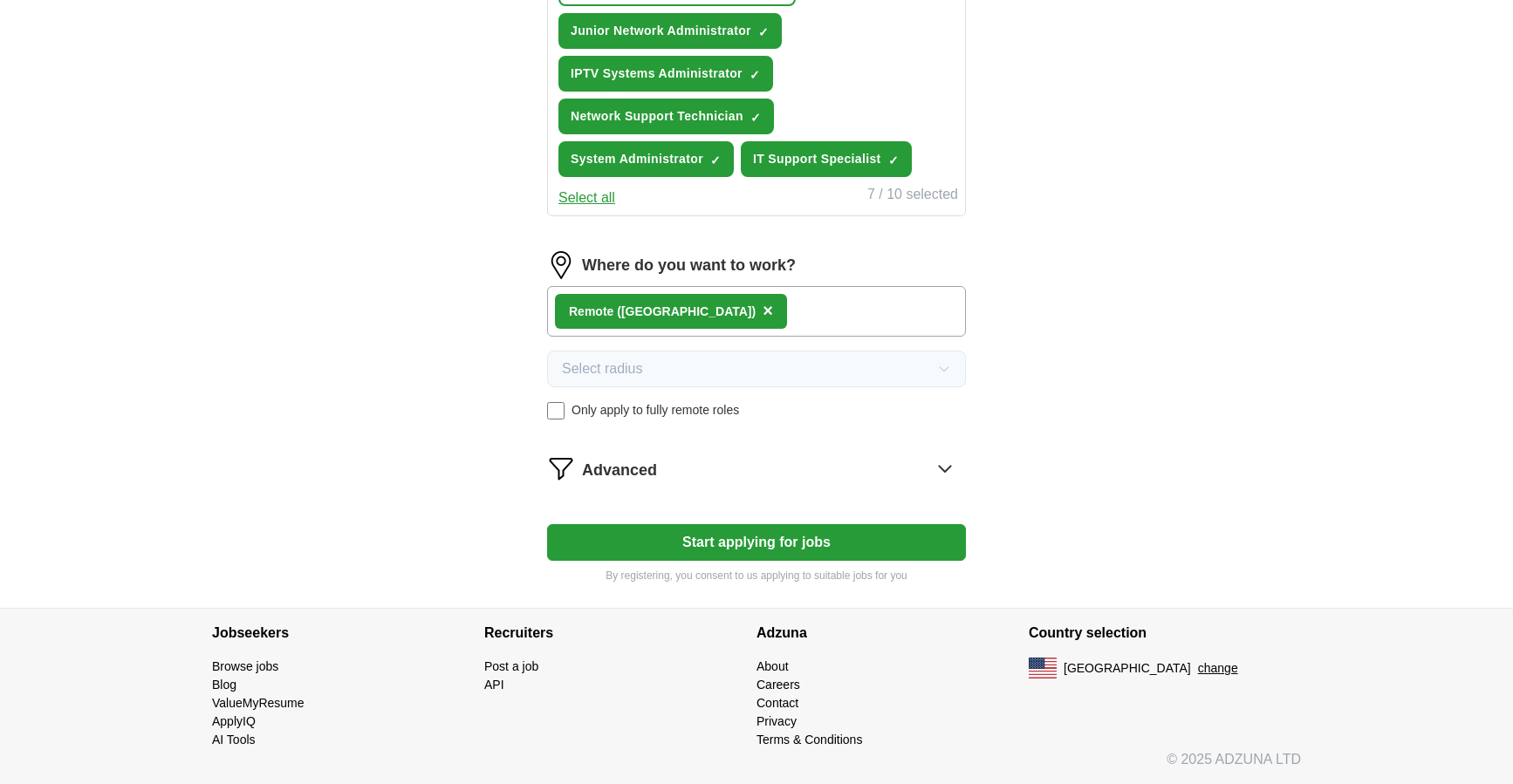
click at [736, 548] on button "Start applying for jobs" at bounding box center [756, 543] width 419 height 36
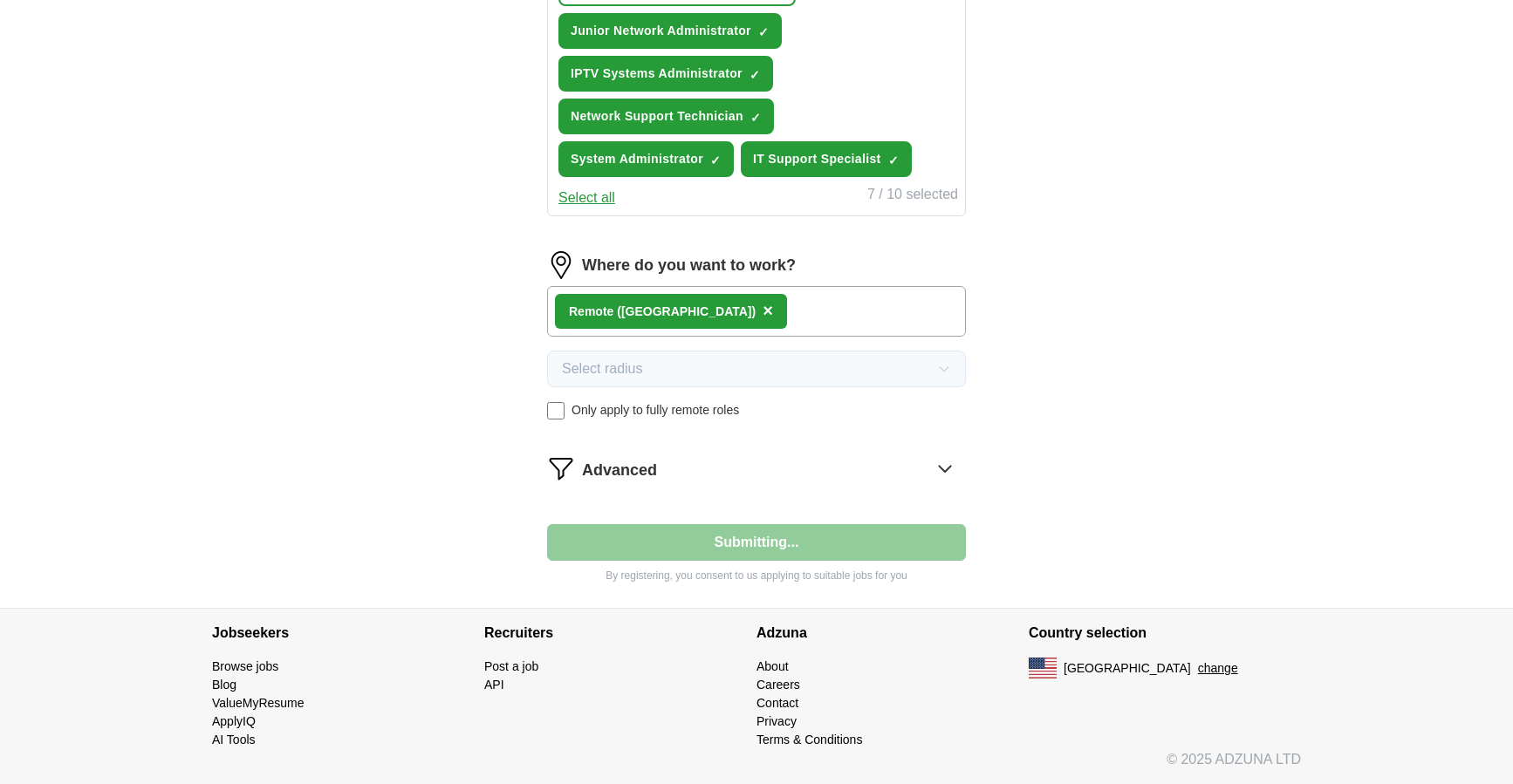
select select "**"
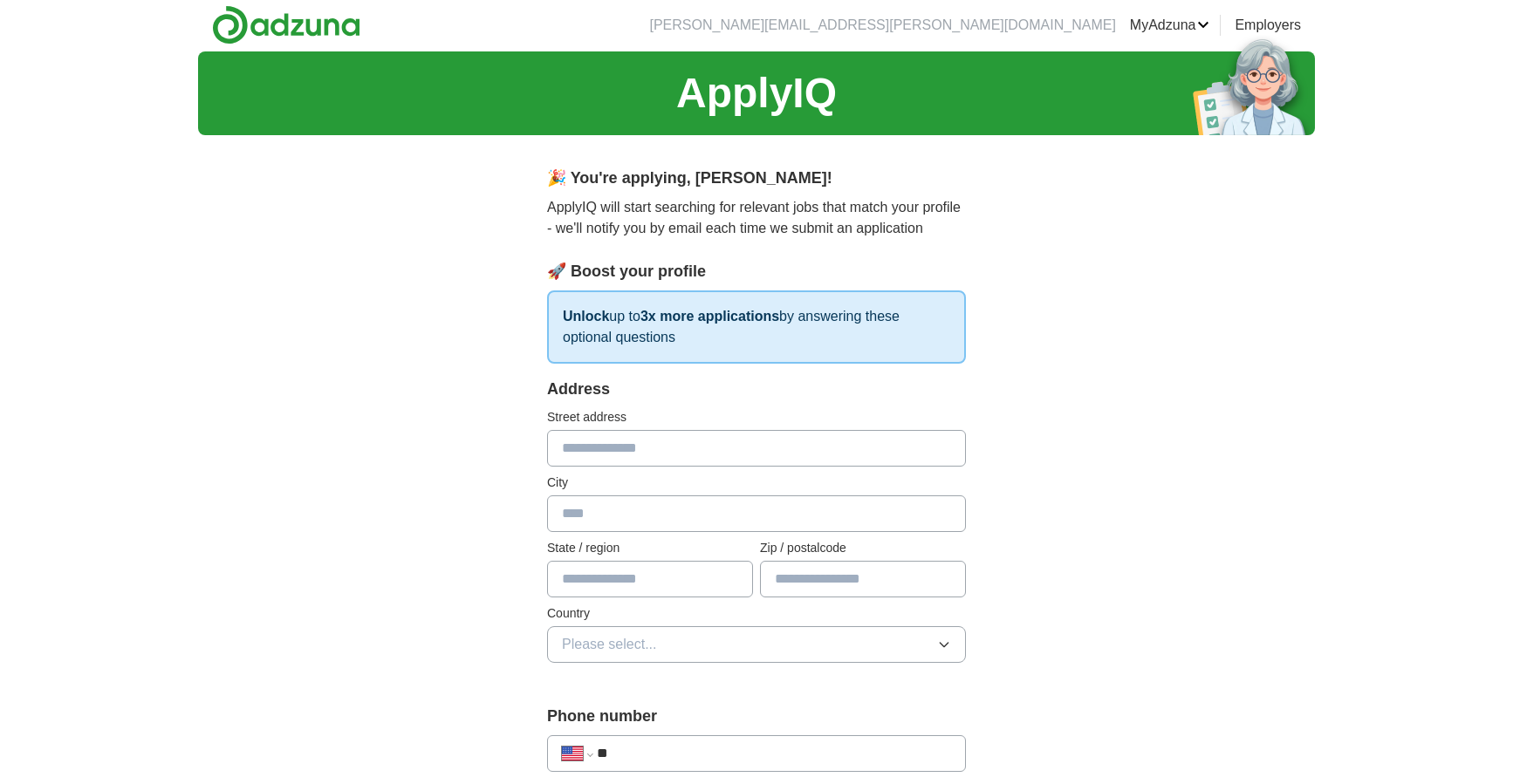
scroll to position [0, 0]
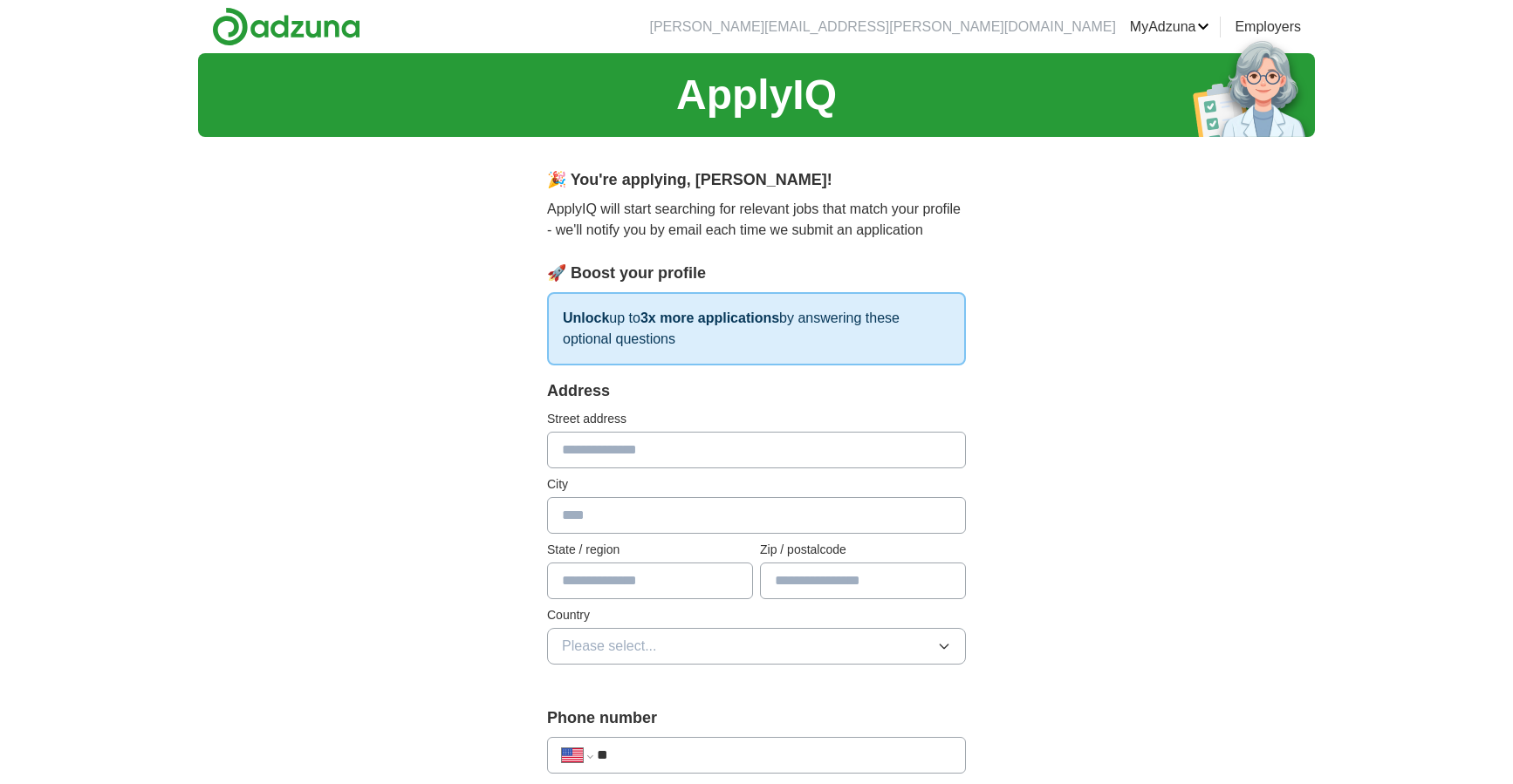
click at [603, 442] on input "text" at bounding box center [756, 450] width 419 height 36
type input "**********"
type input "*****"
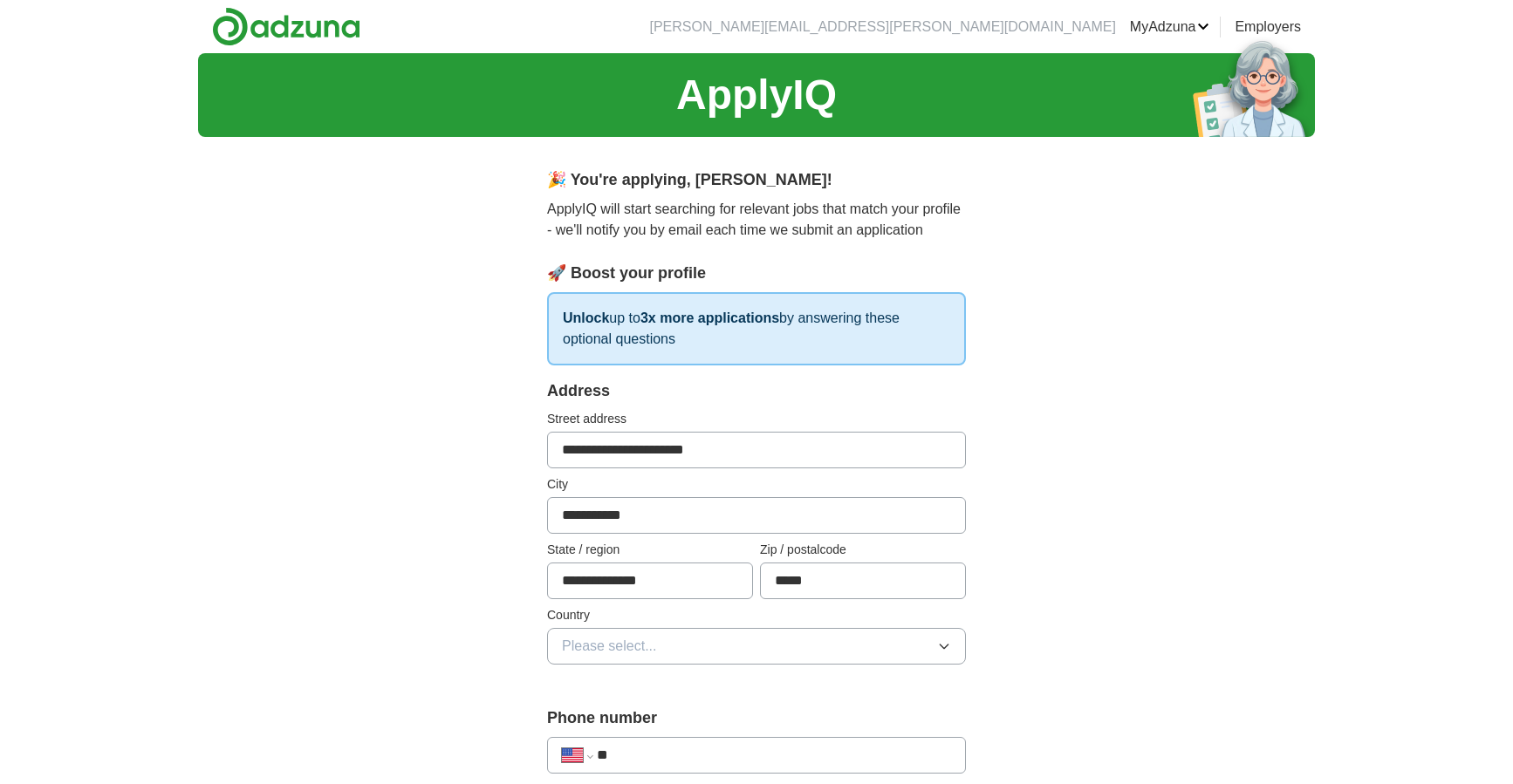
click at [738, 639] on button "Please select..." at bounding box center [756, 647] width 419 height 36
click at [685, 720] on div "[GEOGRAPHIC_DATA]" at bounding box center [756, 722] width 389 height 21
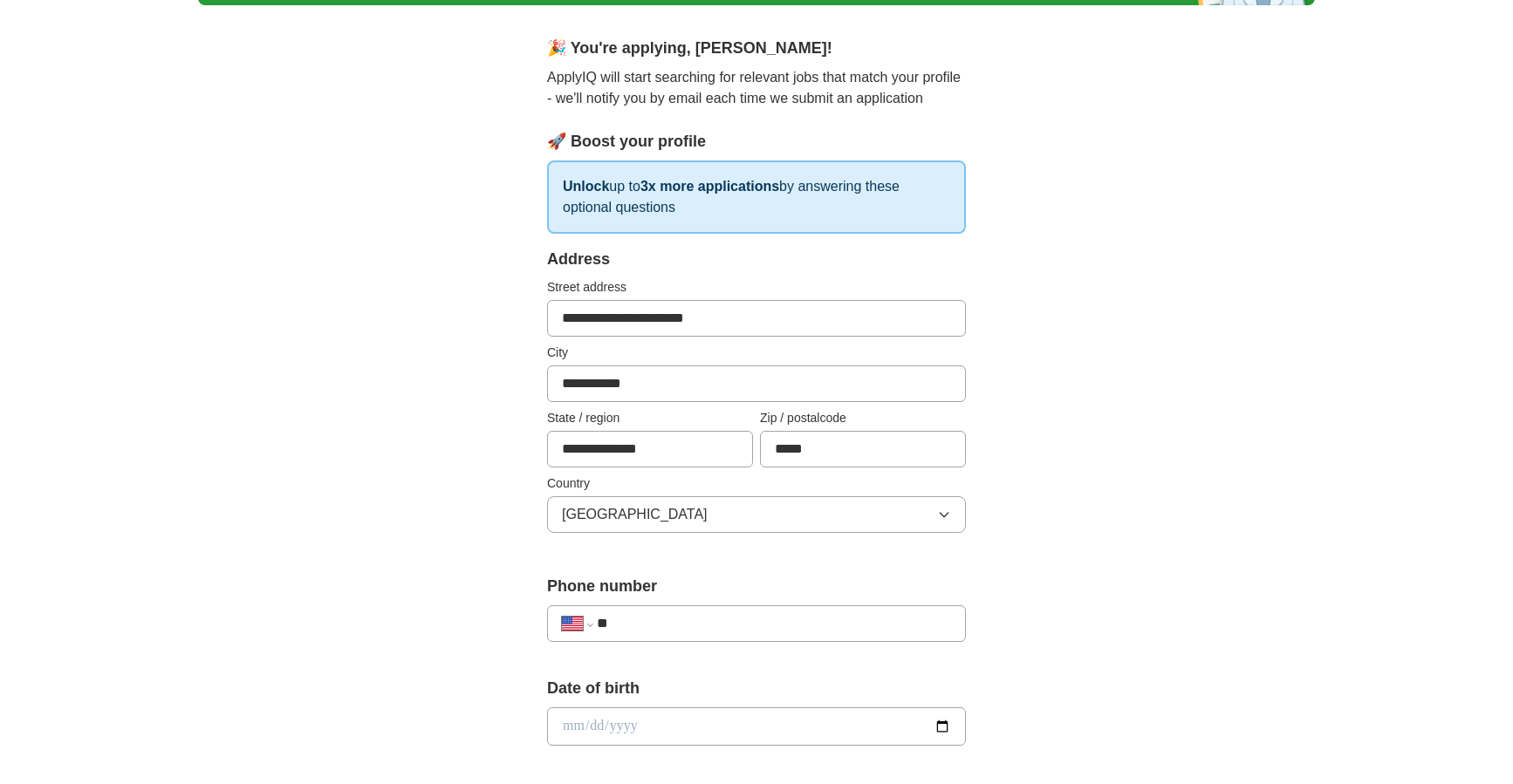
scroll to position [261, 0]
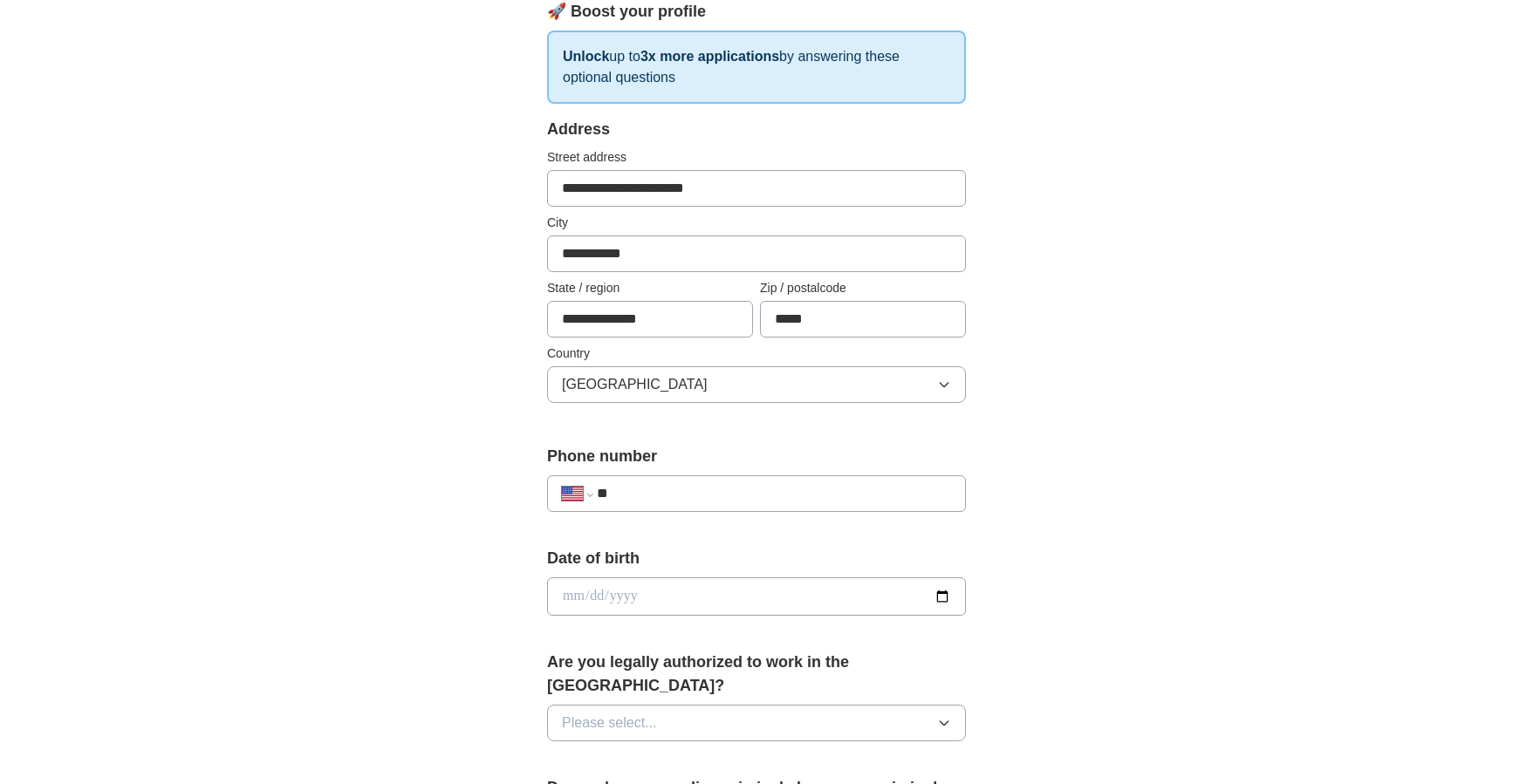
click at [711, 488] on input "**" at bounding box center [774, 494] width 354 height 21
type input "**********"
click at [945, 590] on input "date" at bounding box center [756, 597] width 419 height 38
click at [1228, 526] on div "**********" at bounding box center [756, 586] width 1117 height 1589
click at [674, 598] on input "date" at bounding box center [756, 597] width 419 height 38
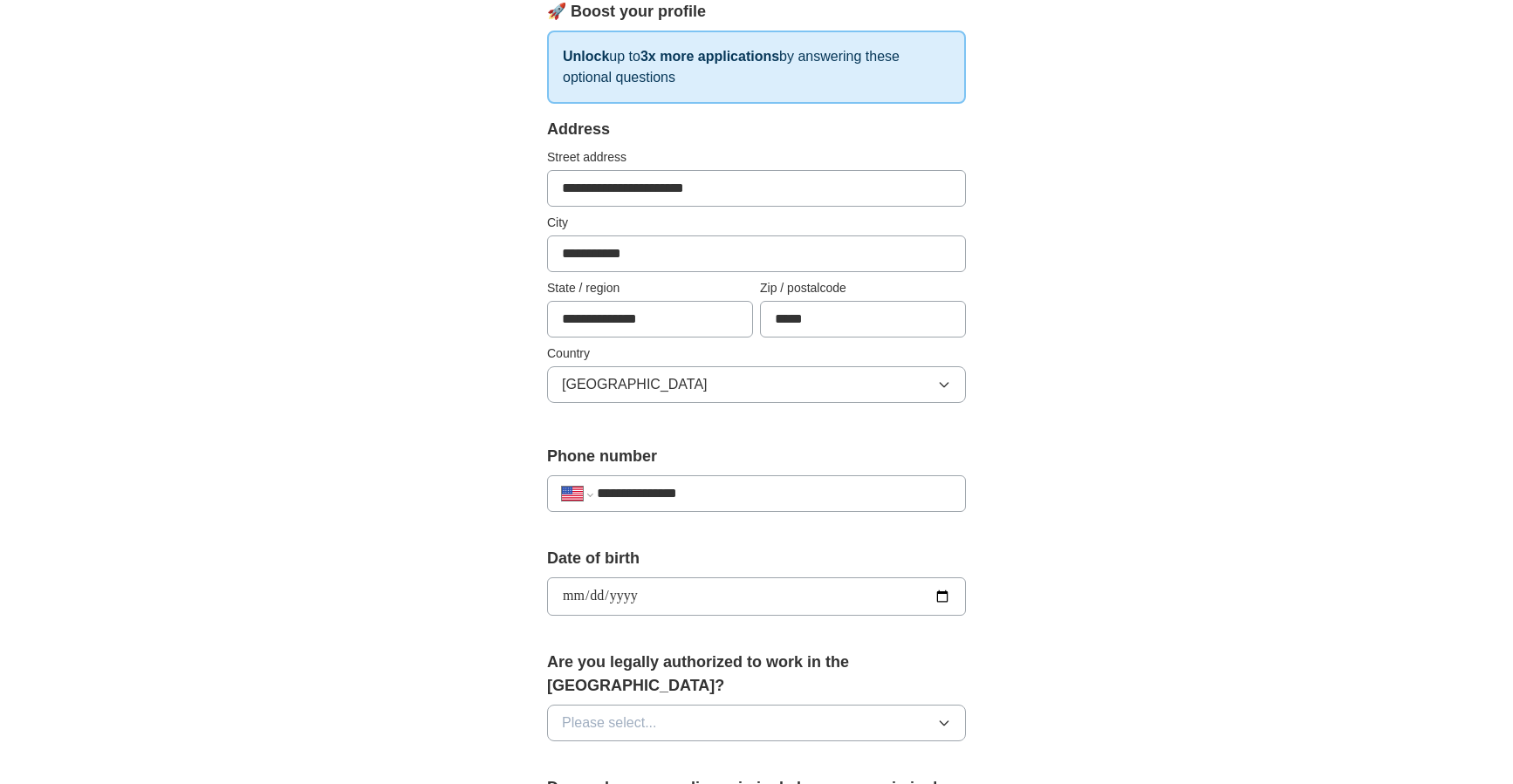
type input "**********"
click at [855, 705] on button "Please select..." at bounding box center [756, 723] width 419 height 36
click at [741, 753] on div "Yes" at bounding box center [756, 763] width 389 height 21
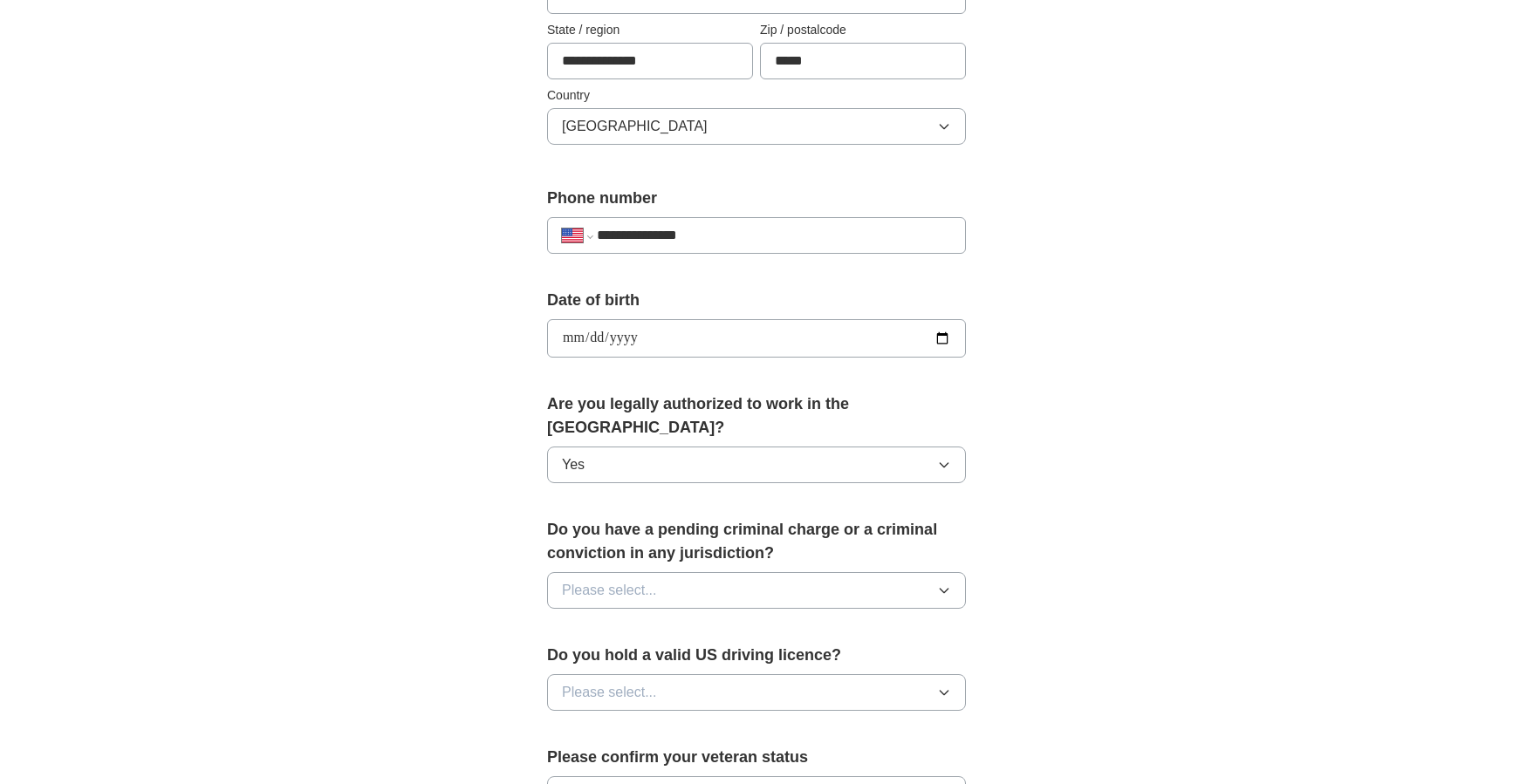
scroll to position [524, 0]
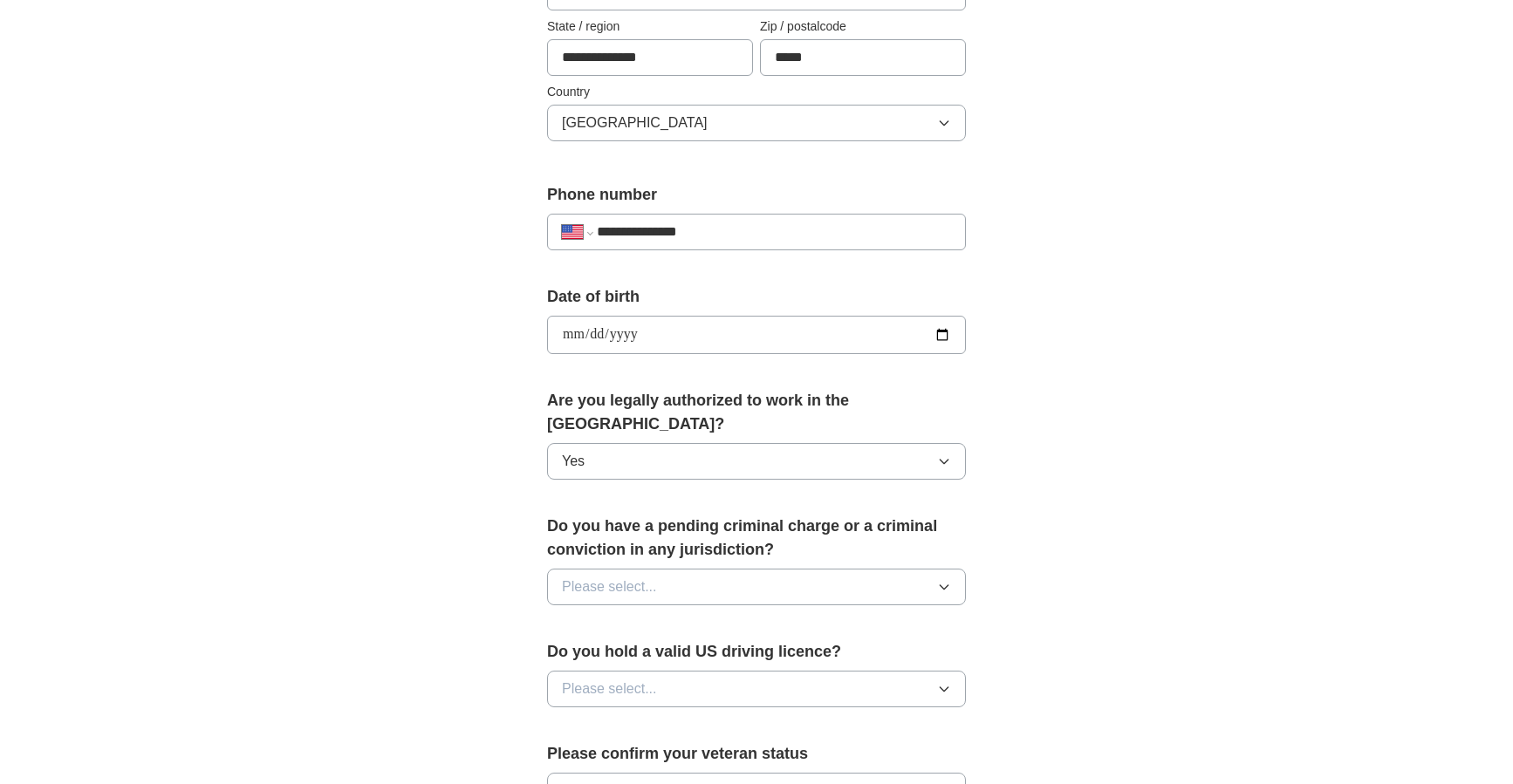
click at [675, 568] on button "Please select..." at bounding box center [756, 587] width 419 height 36
click at [649, 652] on div "No" at bounding box center [756, 663] width 389 height 21
click at [765, 671] on button "Please select..." at bounding box center [756, 689] width 419 height 36
click at [701, 719] on div "Yes" at bounding box center [756, 730] width 389 height 21
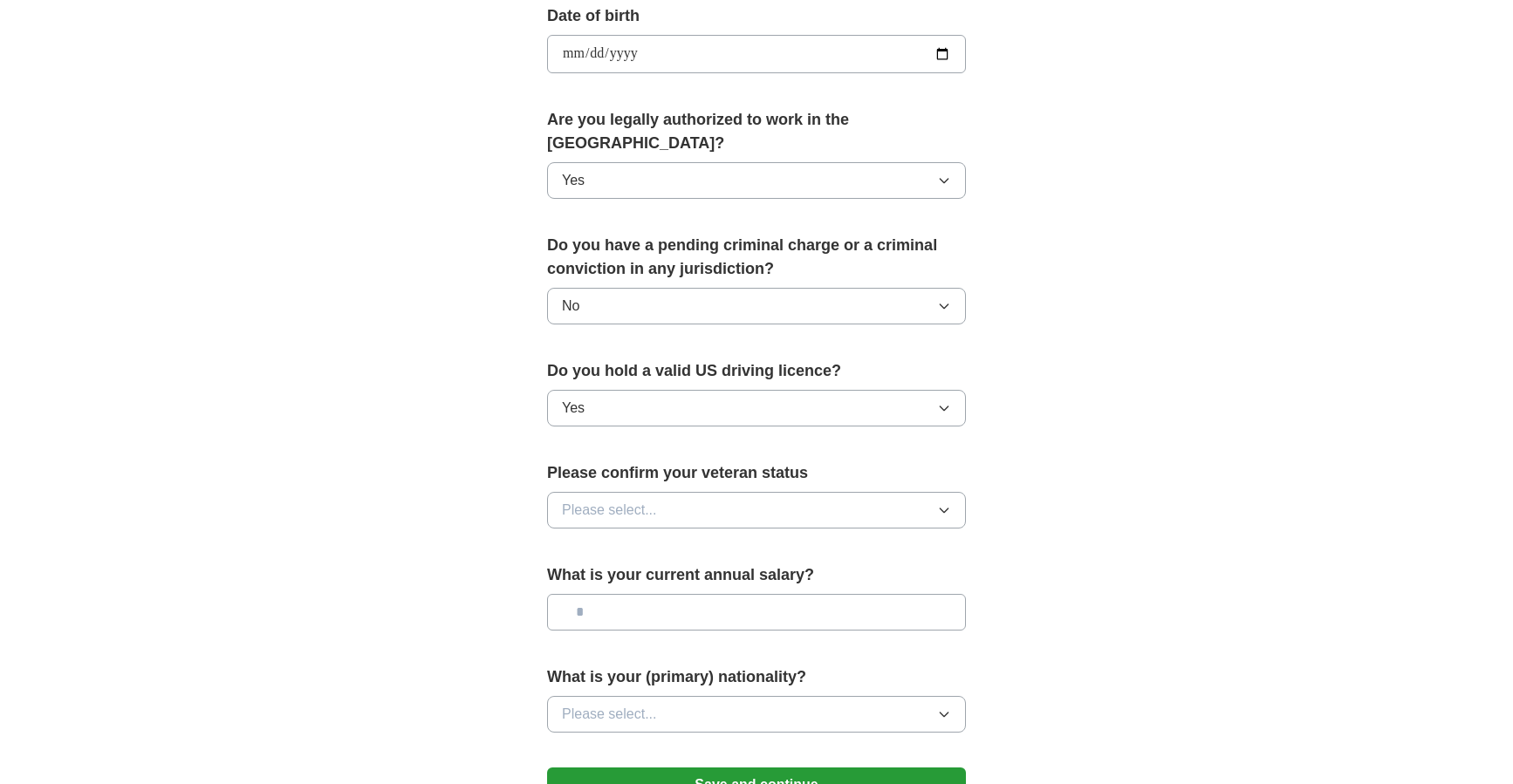
scroll to position [873, 0]
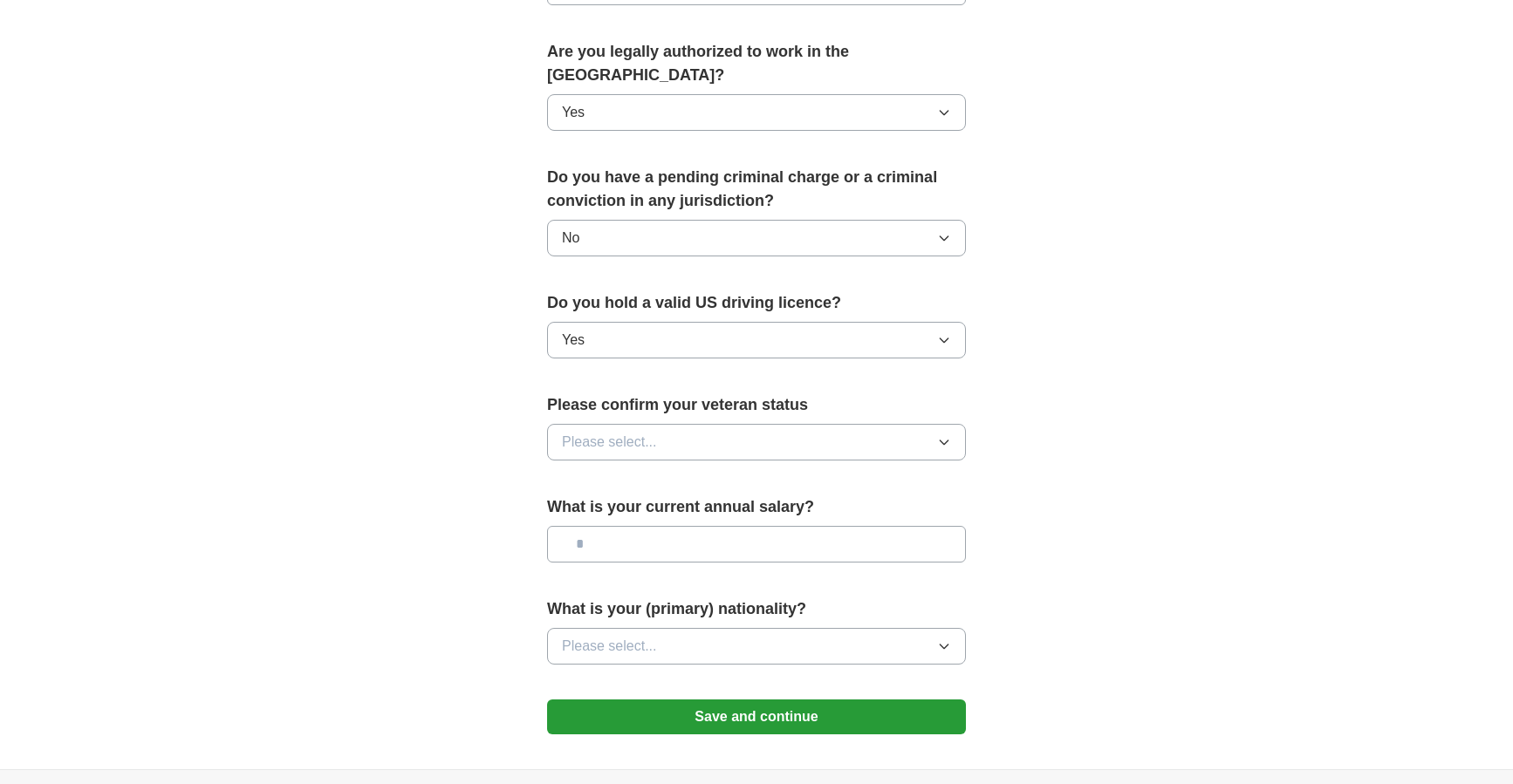
click at [698, 424] on button "Please select..." at bounding box center [756, 443] width 419 height 36
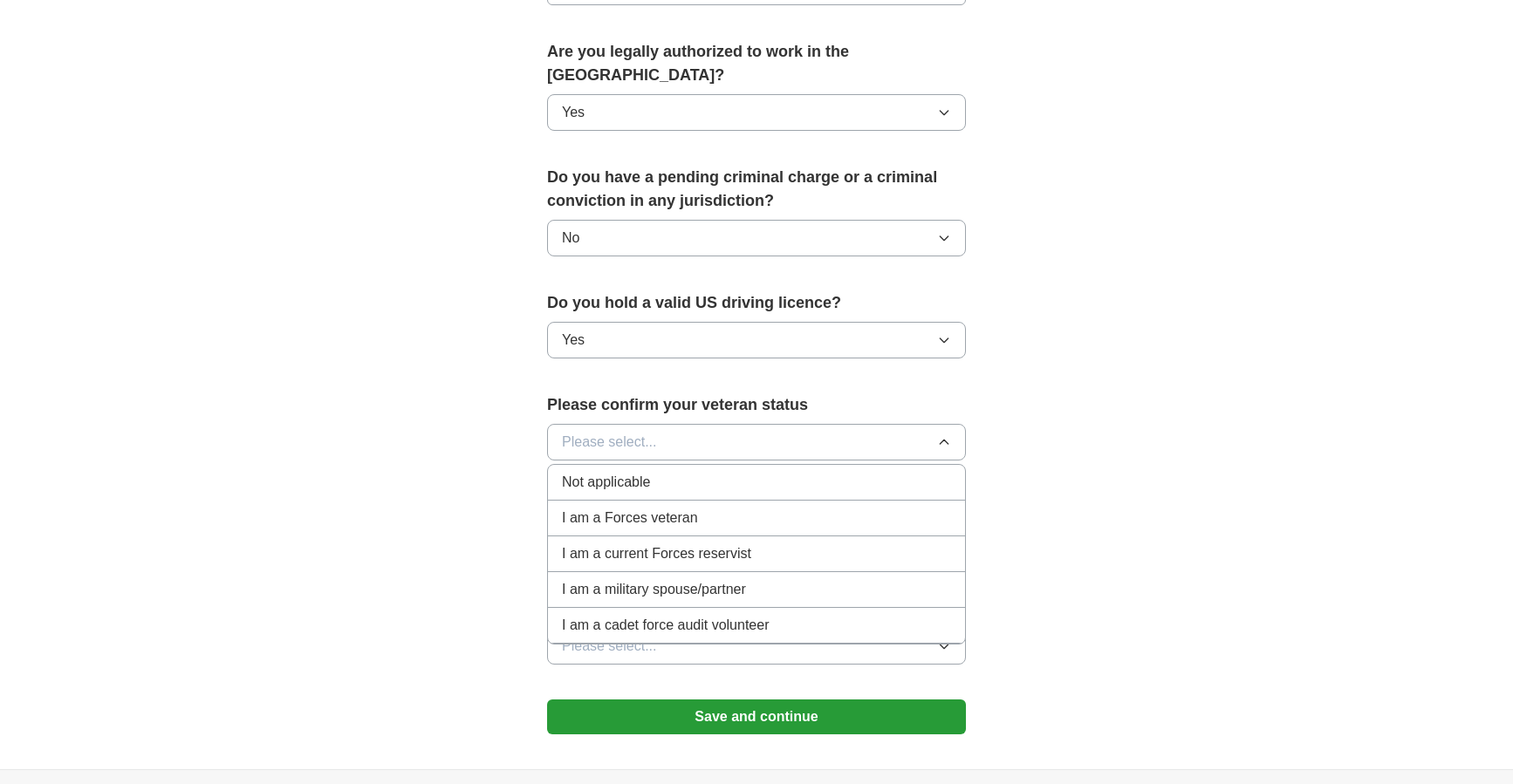
click at [672, 472] on div "Not applicable" at bounding box center [756, 483] width 389 height 21
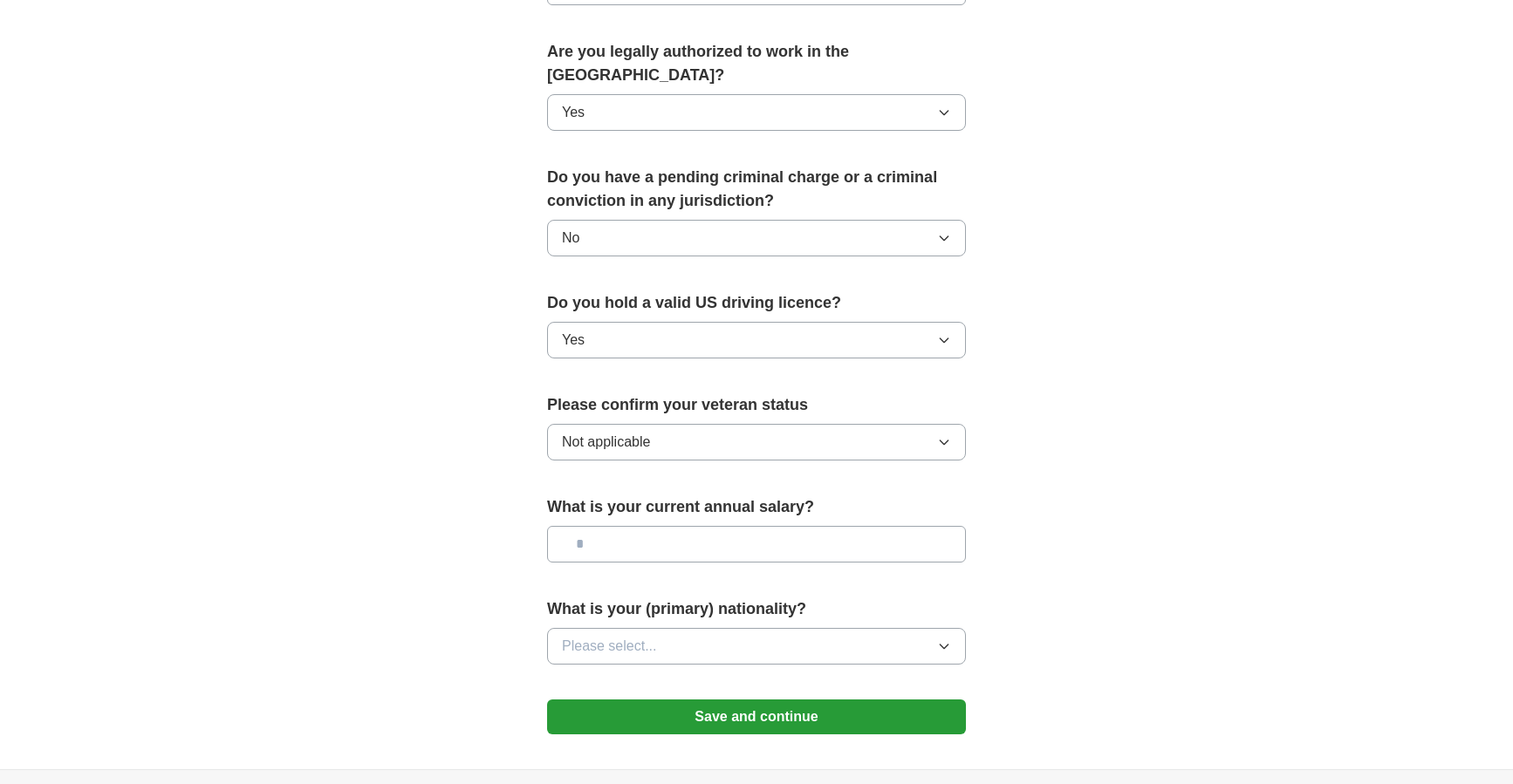
click at [677, 530] on input "text" at bounding box center [756, 545] width 419 height 36
type input "**"
click at [703, 526] on input "text" at bounding box center [756, 545] width 419 height 36
type input "*******"
click at [648, 636] on span "Please select..." at bounding box center [610, 647] width 95 height 21
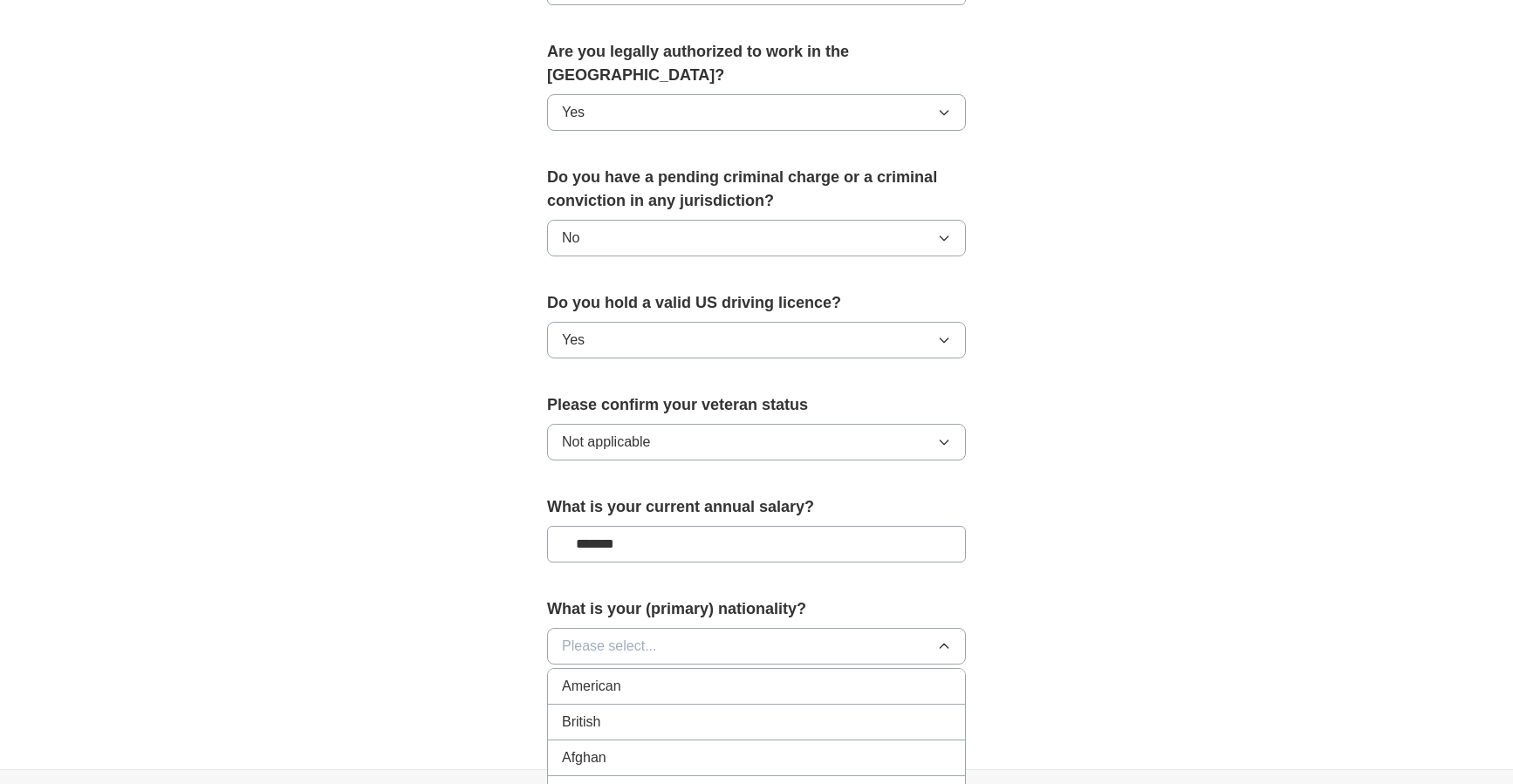
click at [642, 673] on li "American" at bounding box center [756, 688] width 417 height 36
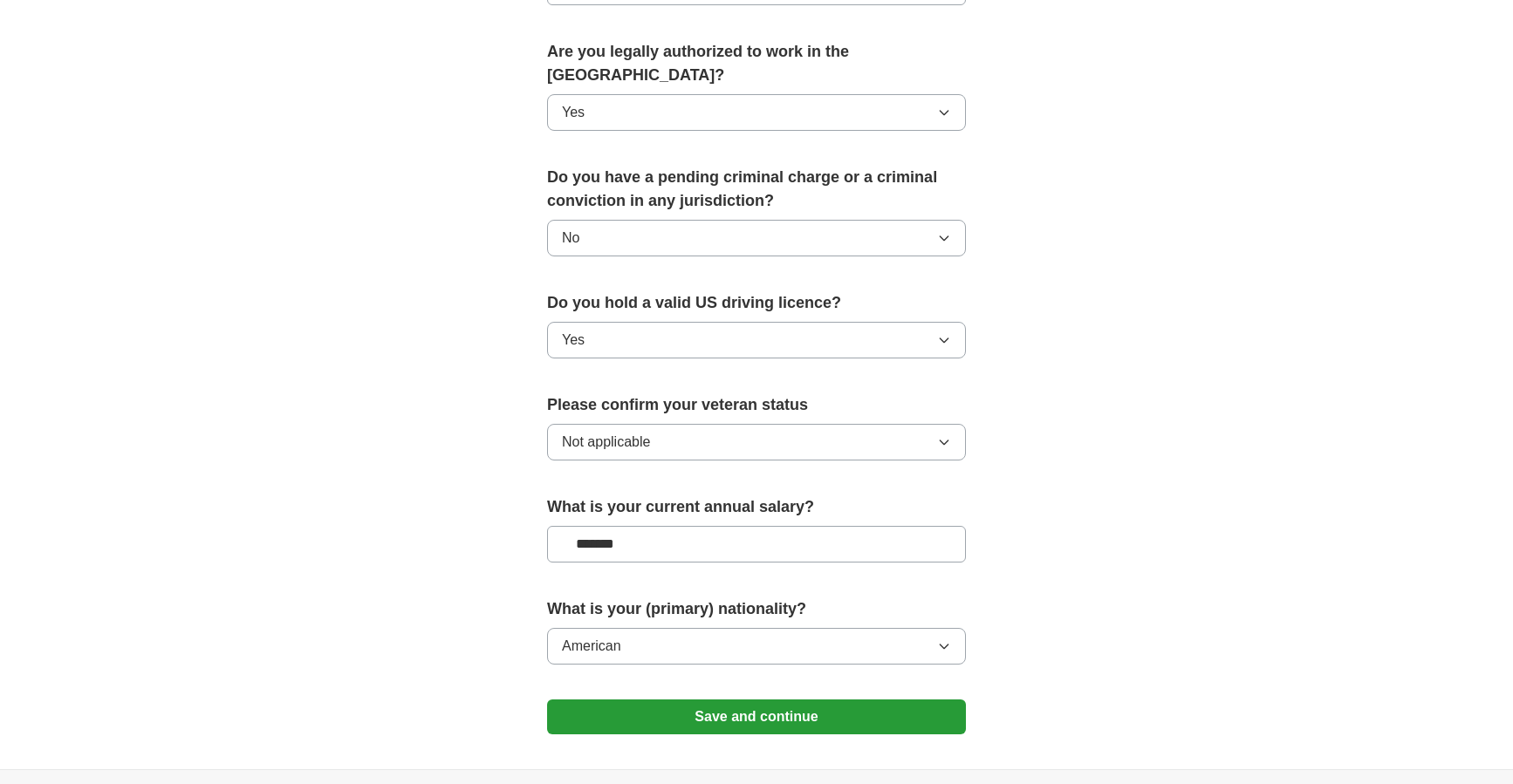
click at [791, 700] on button "Save and continue" at bounding box center [756, 717] width 419 height 35
